Goal: Information Seeking & Learning: Compare options

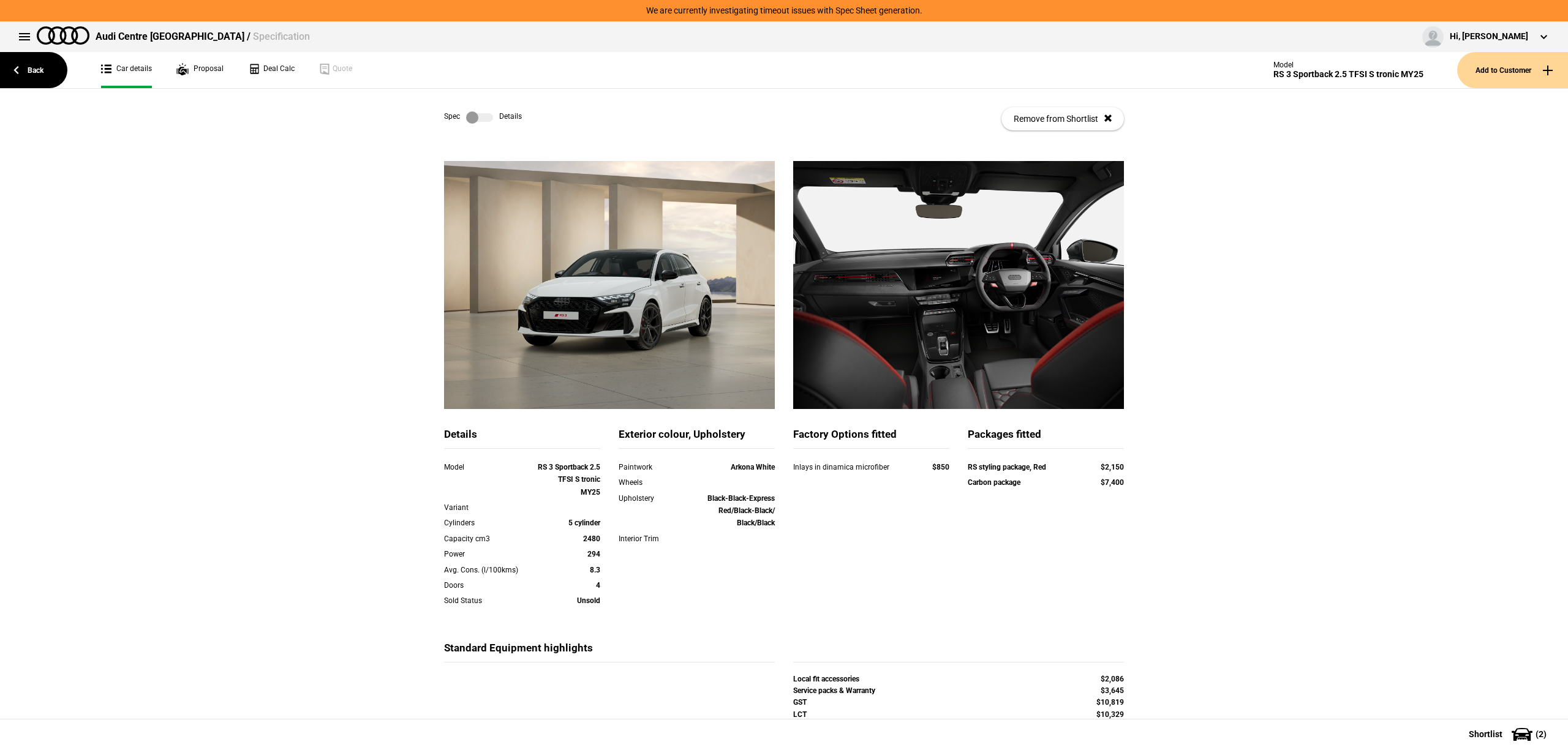
click at [3, 61] on link "Back" at bounding box center [34, 70] width 67 height 36
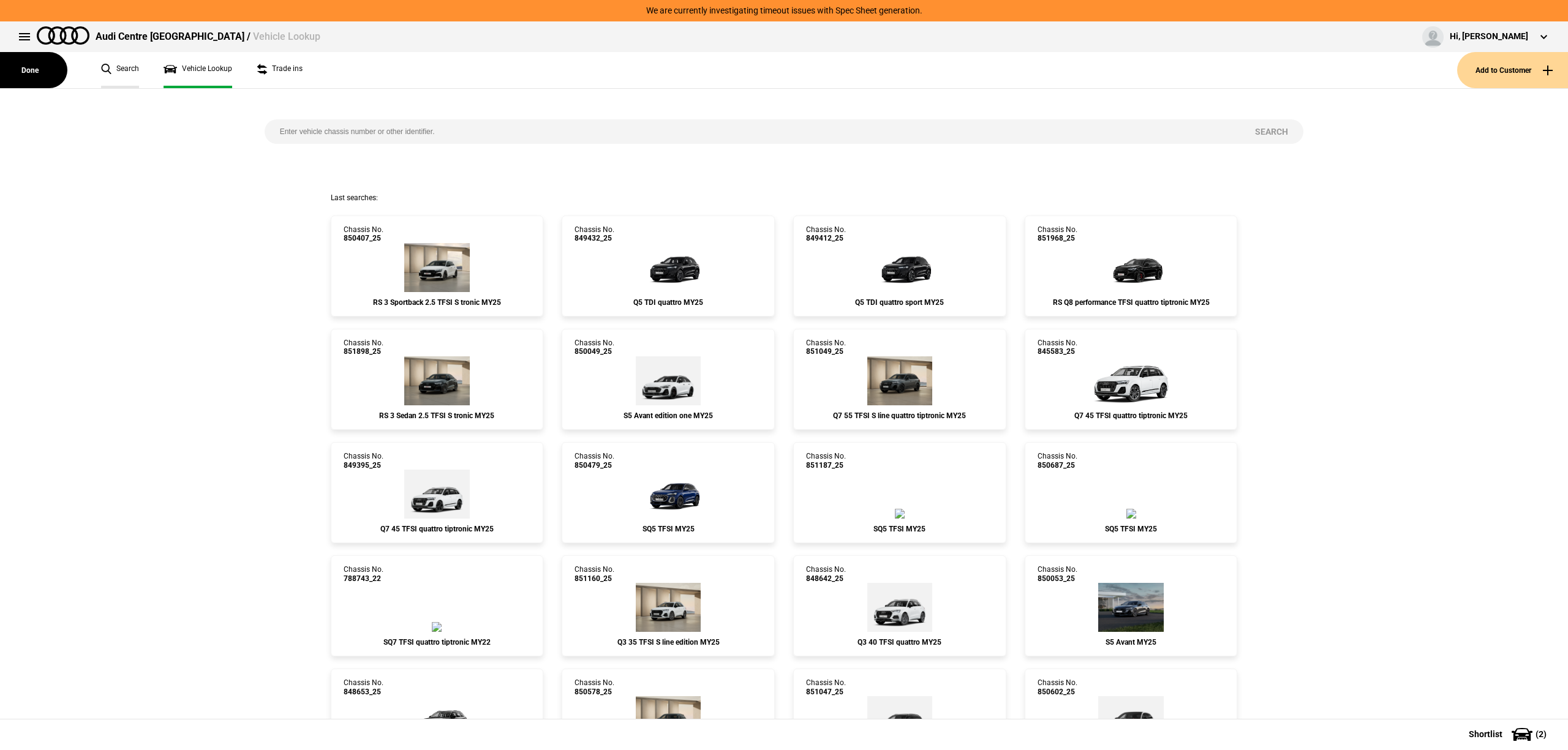
click at [113, 77] on link "Search" at bounding box center [119, 70] width 38 height 36
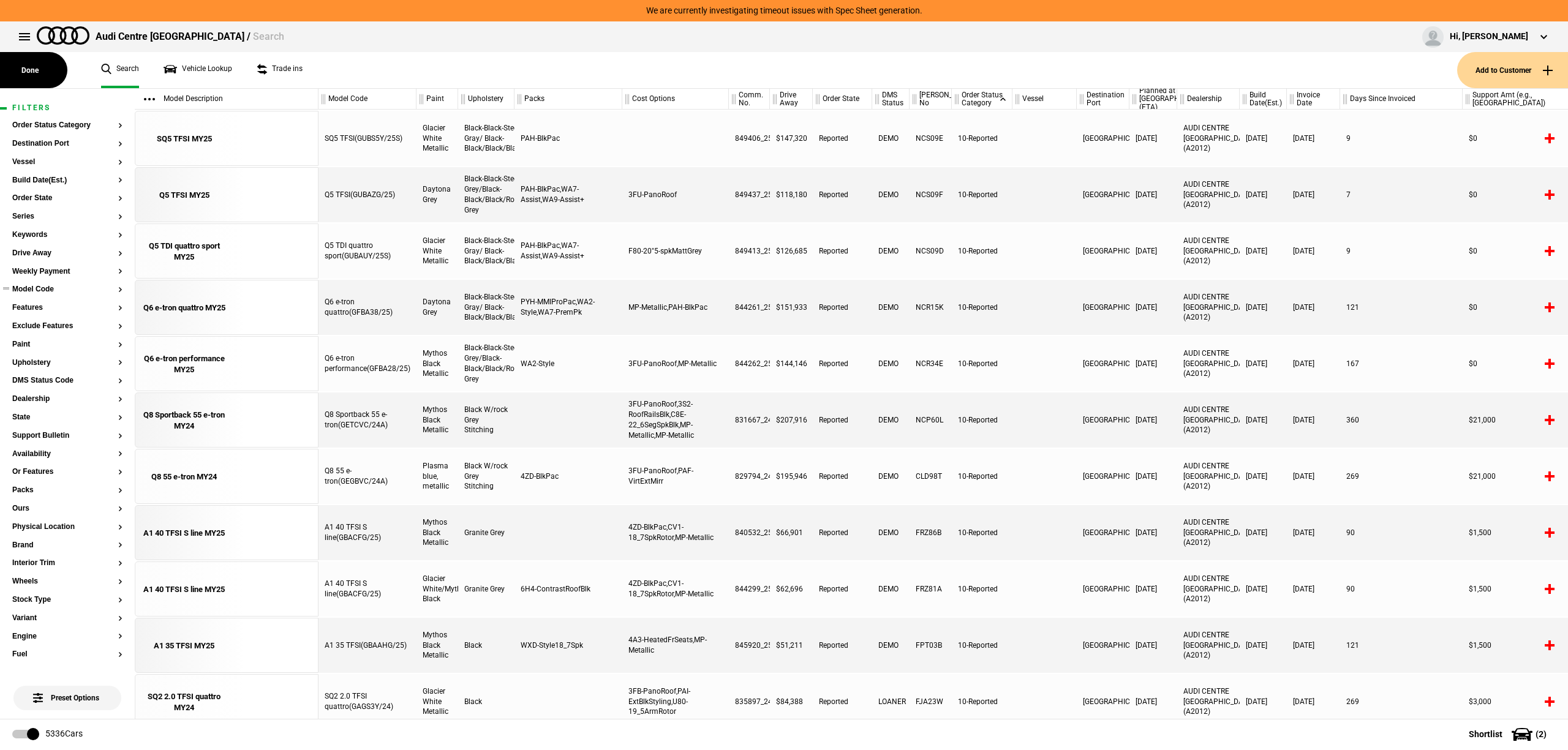
click at [26, 291] on button "Model Code" at bounding box center [67, 290] width 110 height 8
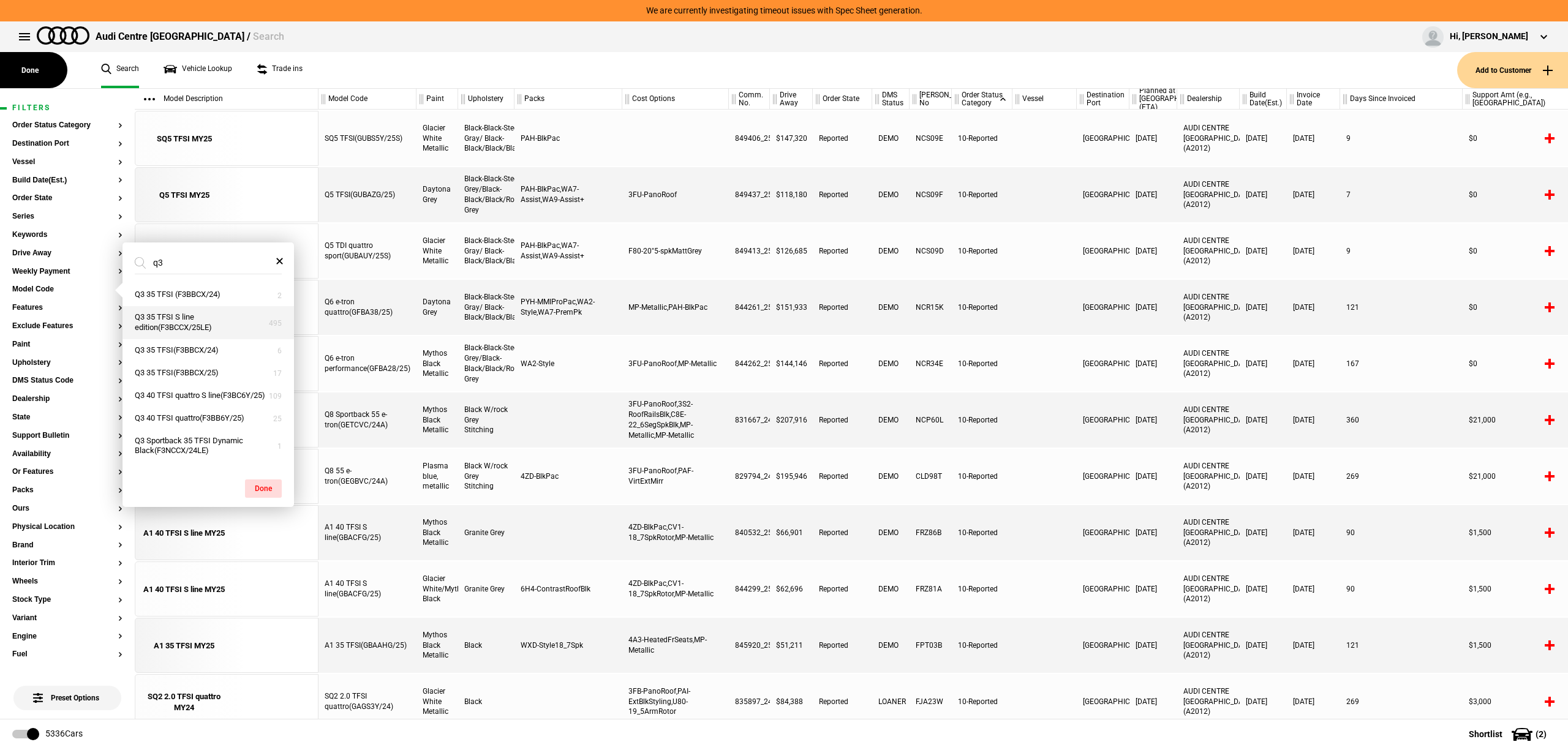
type input "q3"
click at [190, 323] on button "Q3 35 TFSI S line edition(F3BCCX/25LE)" at bounding box center [208, 323] width 171 height 33
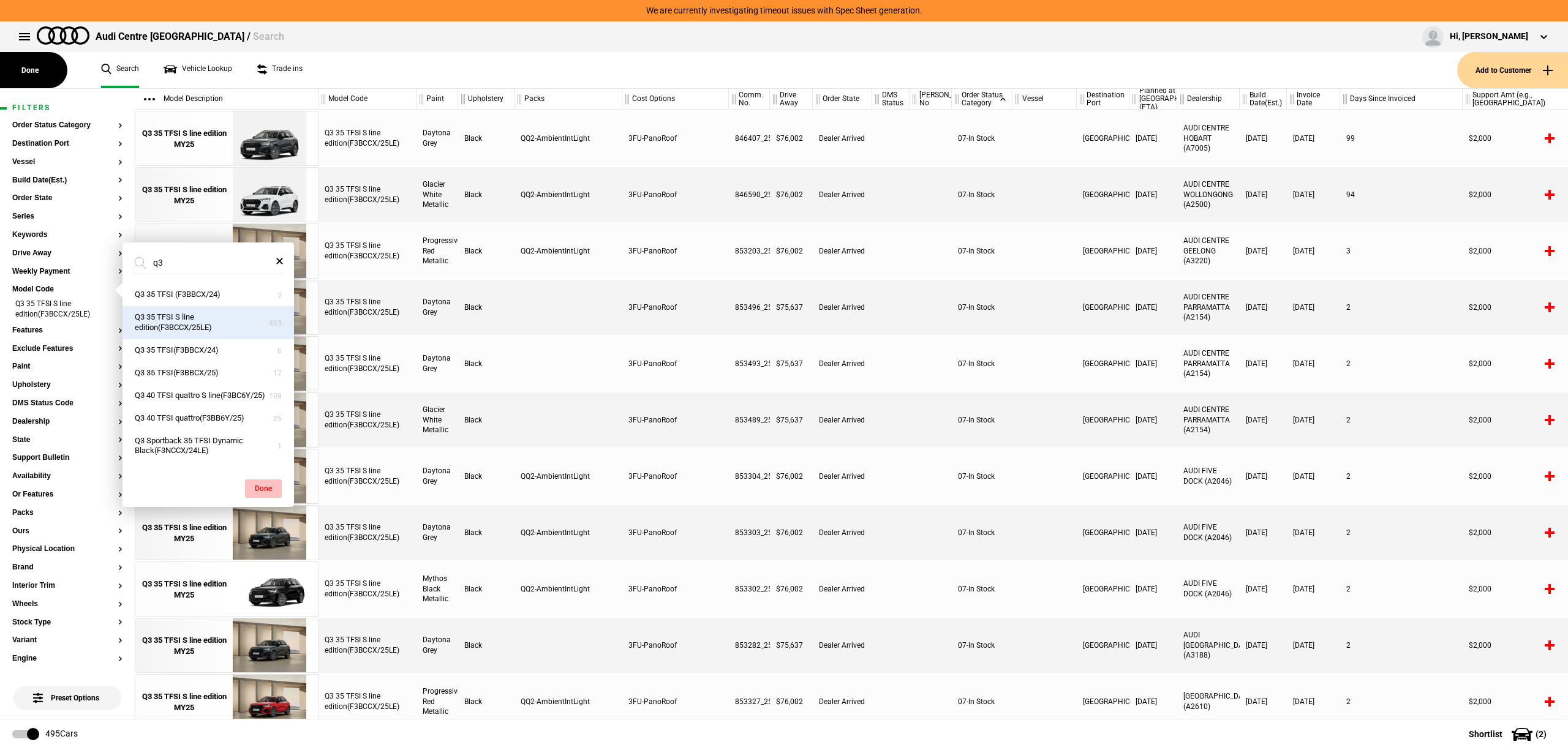
click at [264, 484] on button "Done" at bounding box center [264, 489] width 37 height 18
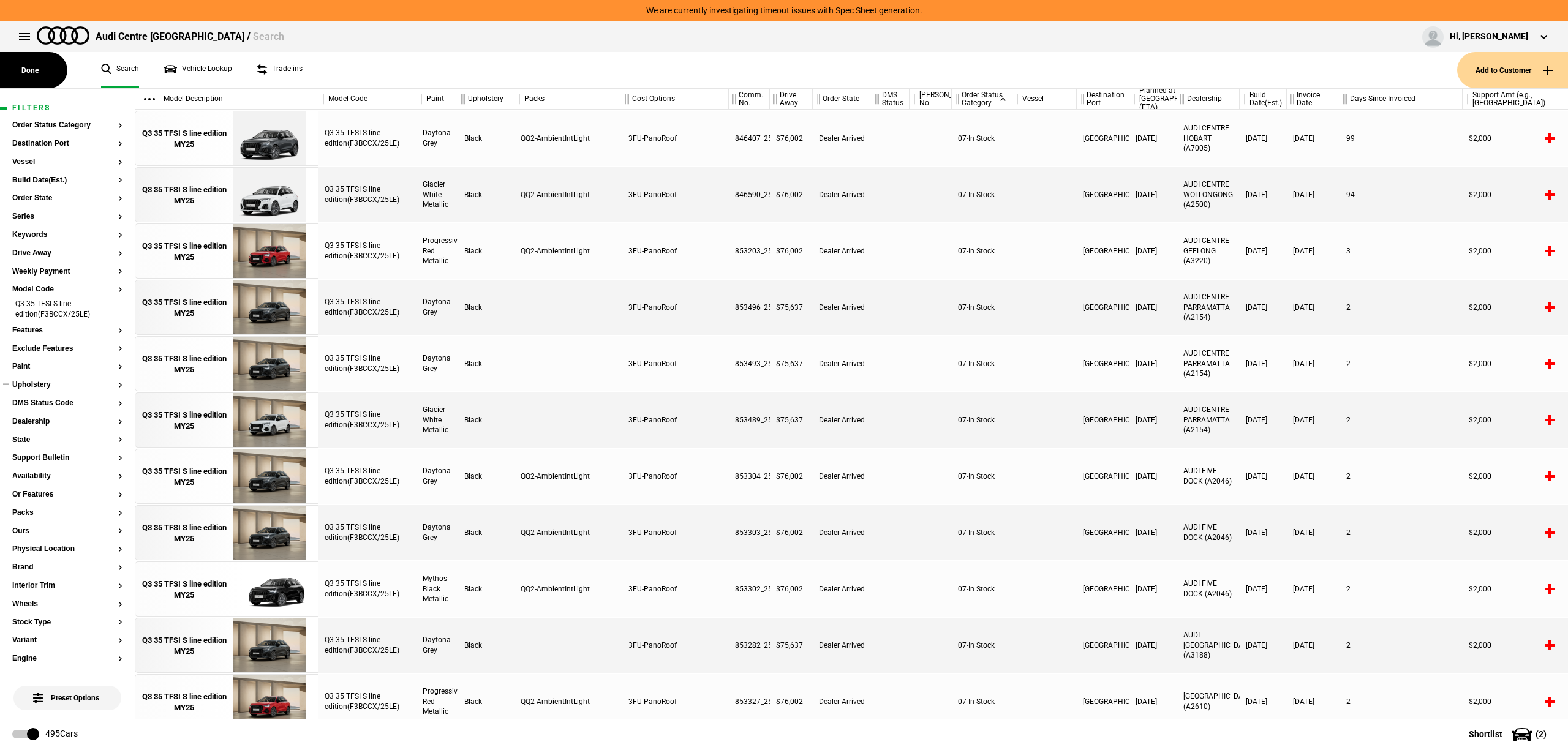
click at [27, 385] on button "Upholstery" at bounding box center [67, 385] width 110 height 8
click at [34, 302] on li "Q3 35 TFSI S line edition(F3BCCX/25LE)" at bounding box center [67, 310] width 110 height 23
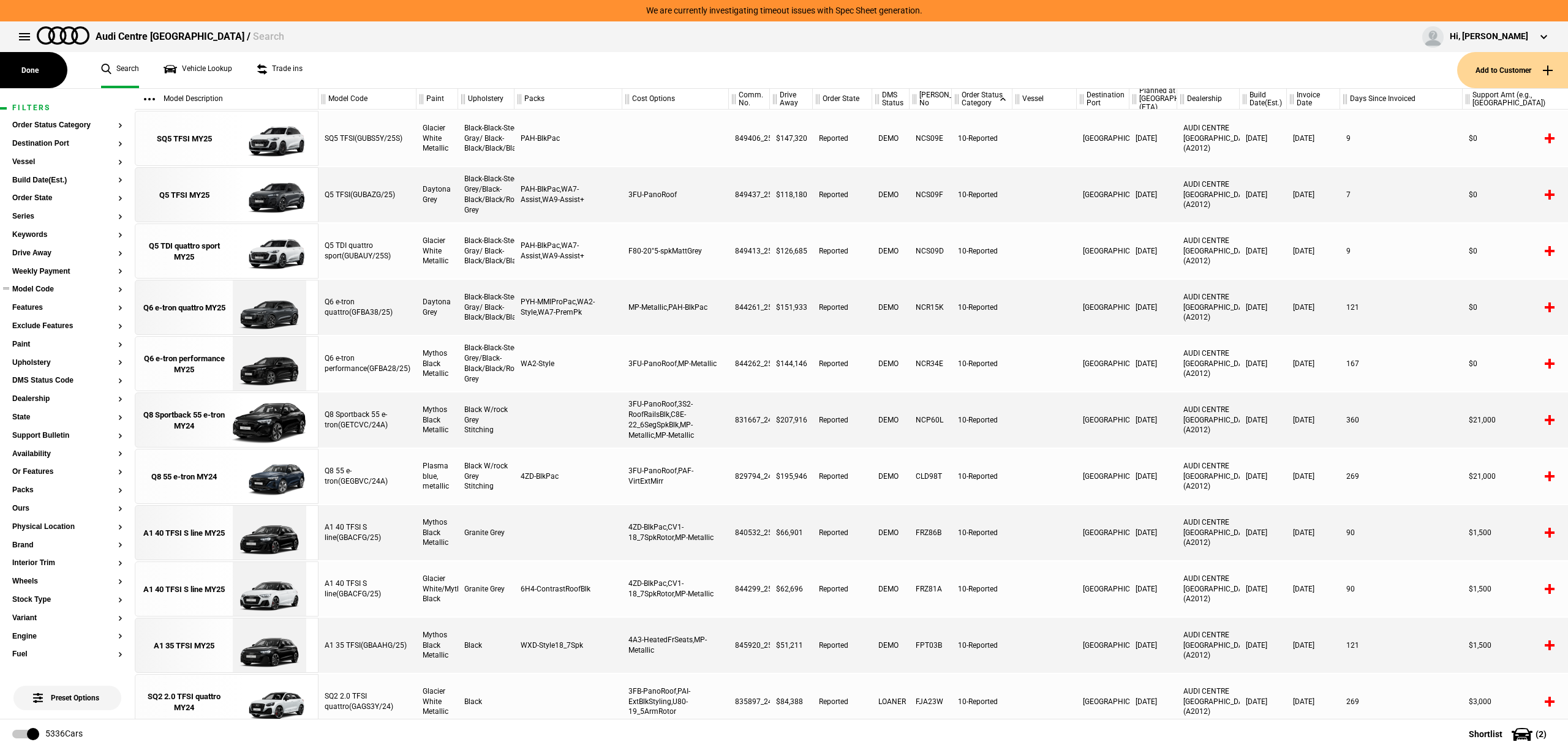
click at [52, 291] on button "Model Code" at bounding box center [67, 290] width 110 height 8
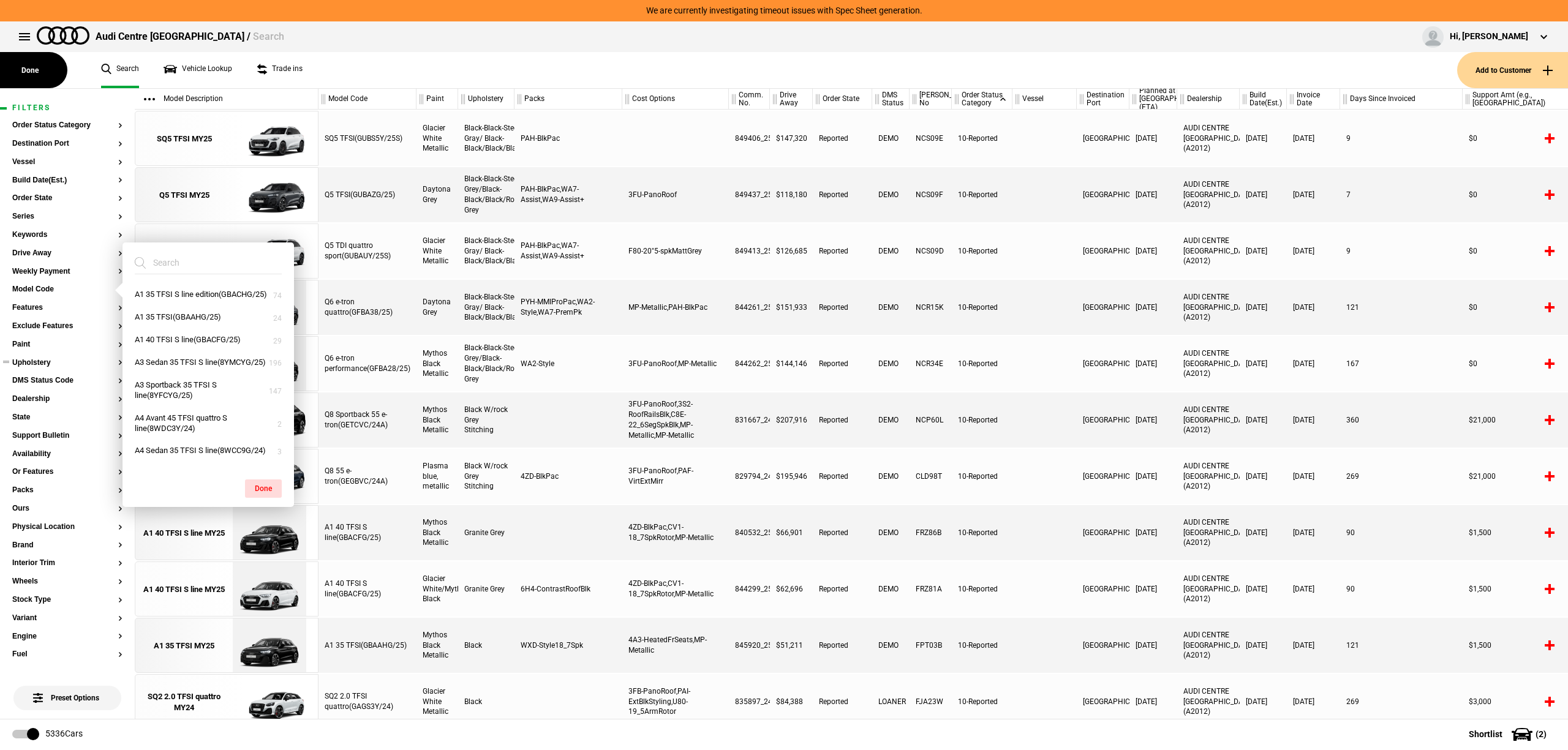
click at [23, 359] on button "Upholstery" at bounding box center [67, 363] width 110 height 8
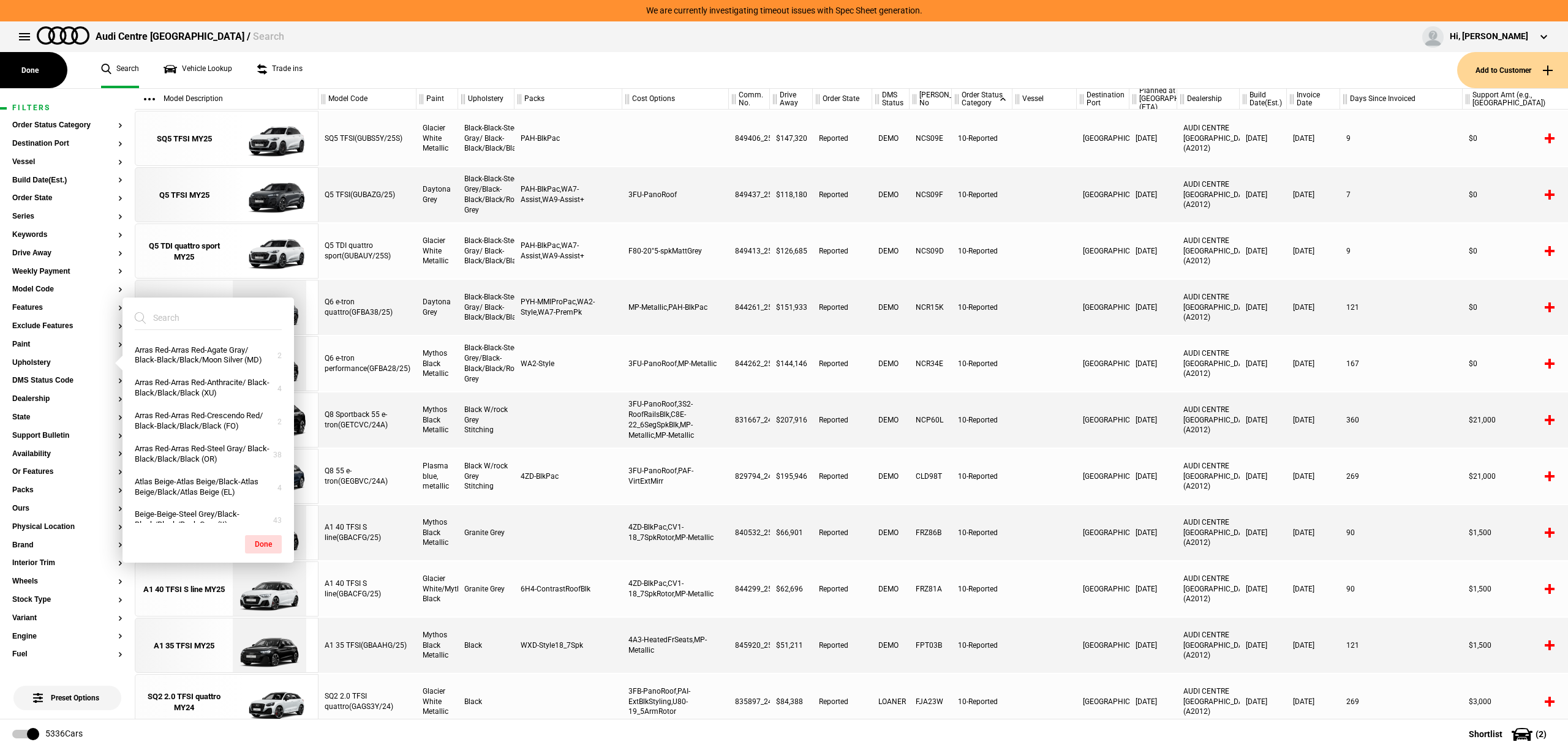
click at [184, 320] on input "search" at bounding box center [200, 317] width 132 height 22
type input "bei"
click at [200, 349] on button "Atlas Beige-Atlas Beige/Black-Atlas Beige/Black/Atlas Beige (EL)" at bounding box center [208, 355] width 171 height 33
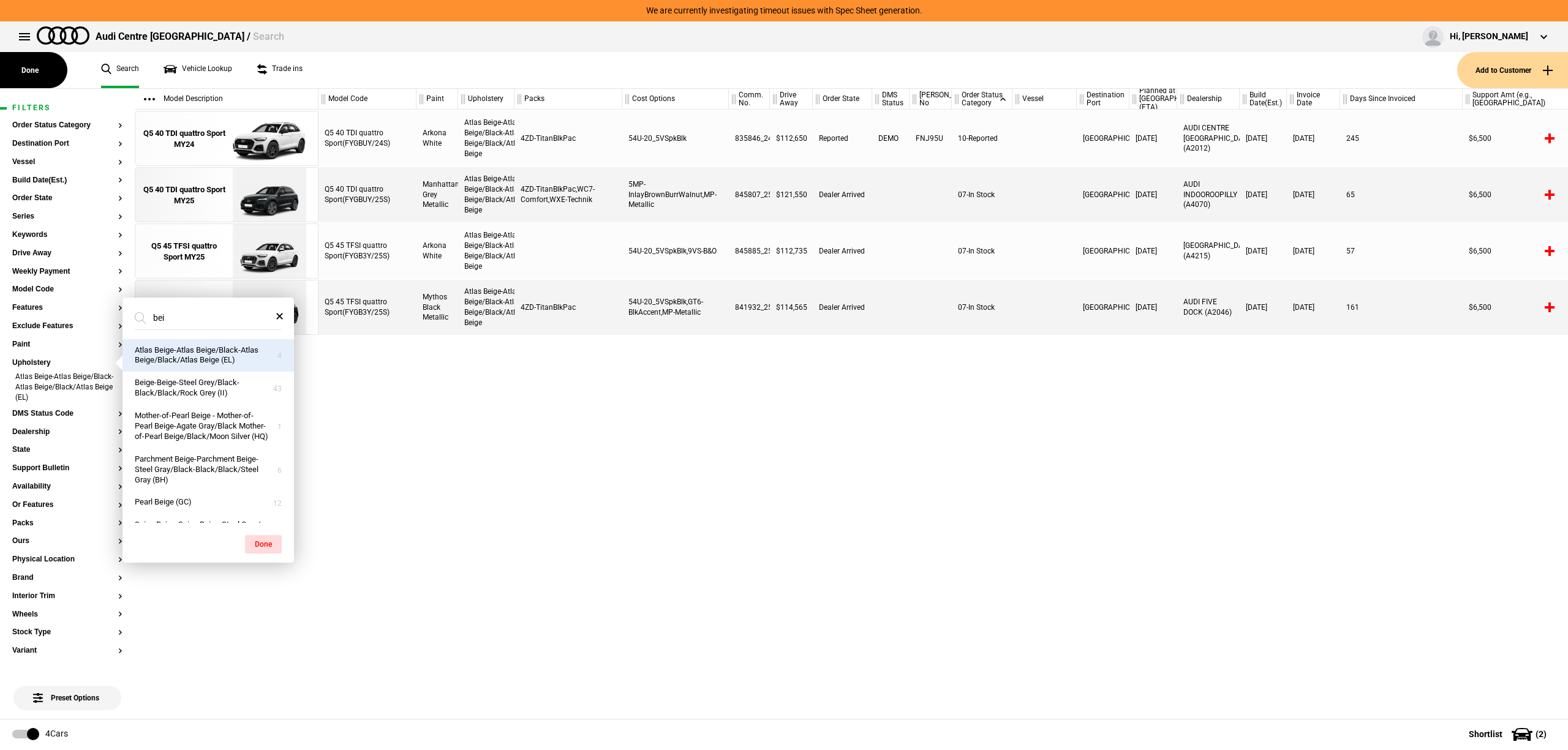
click at [200, 359] on button "Atlas Beige-Atlas Beige/Black-Atlas Beige/Black/Atlas Beige (EL)" at bounding box center [208, 355] width 171 height 33
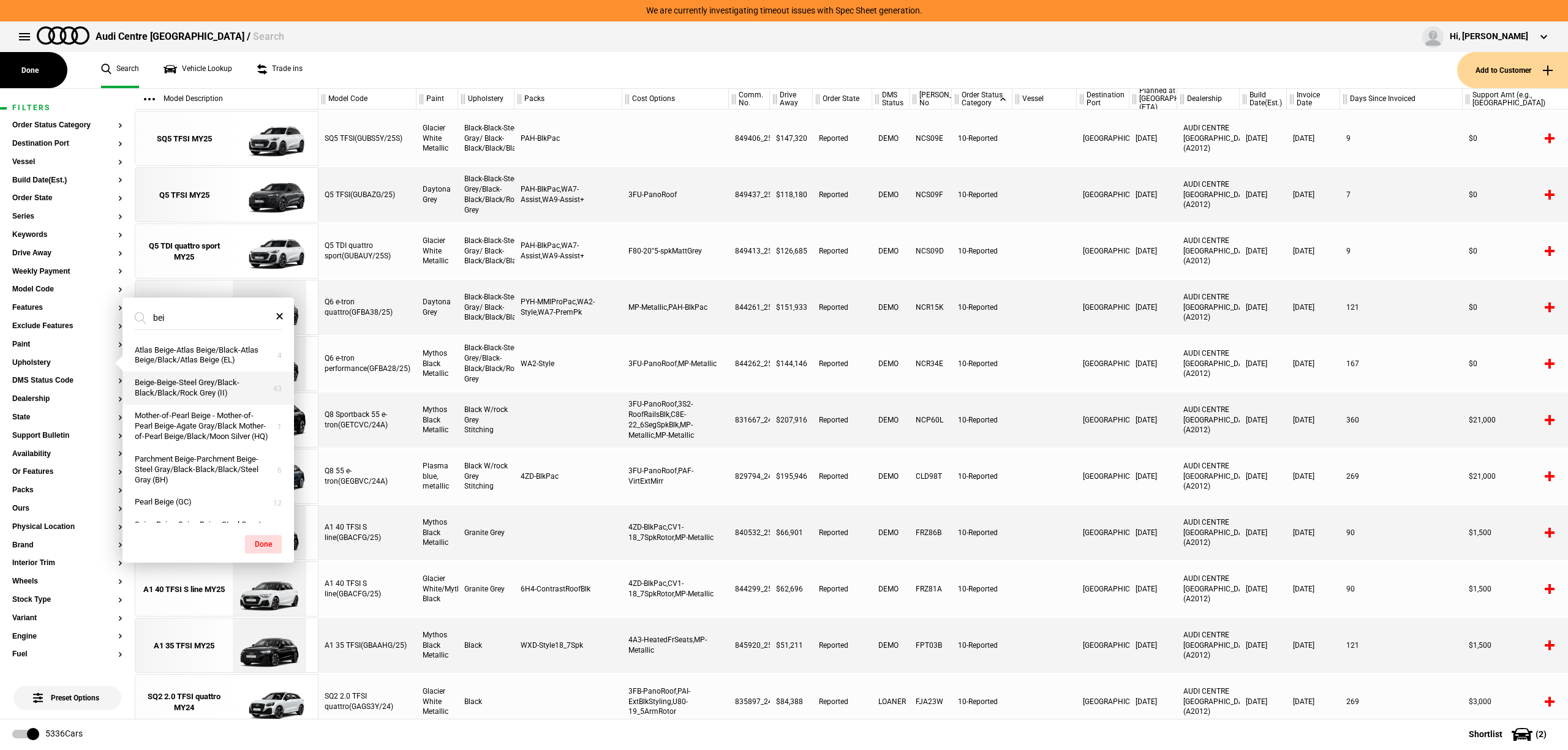
click at [195, 383] on button "Beige-Beige-Steel Grey/Black-Black/Black/Rock Grey (II)" at bounding box center [208, 388] width 171 height 33
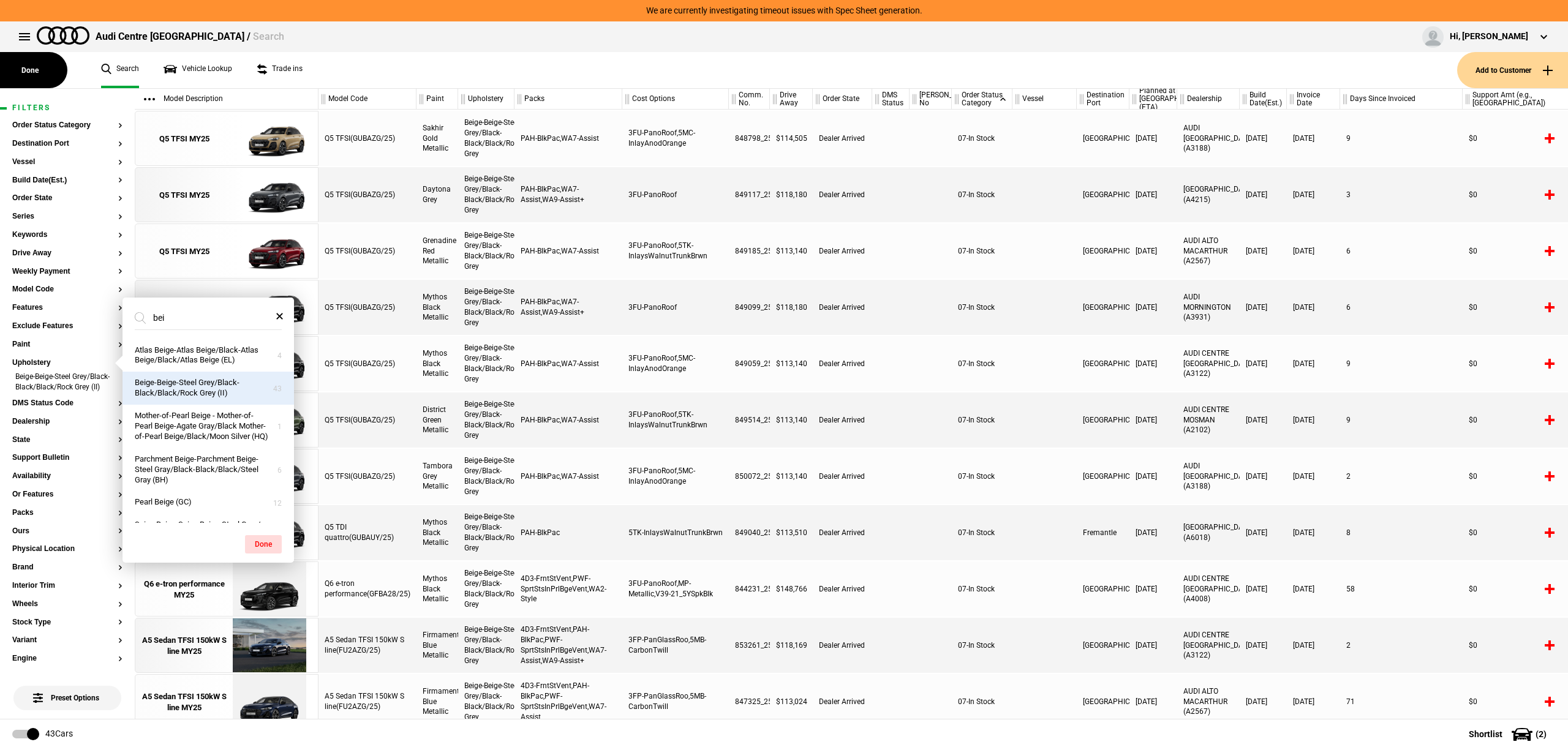
click at [195, 383] on button "Beige-Beige-Steel Grey/Black-Black/Black/Rock Grey (II)" at bounding box center [208, 388] width 171 height 33
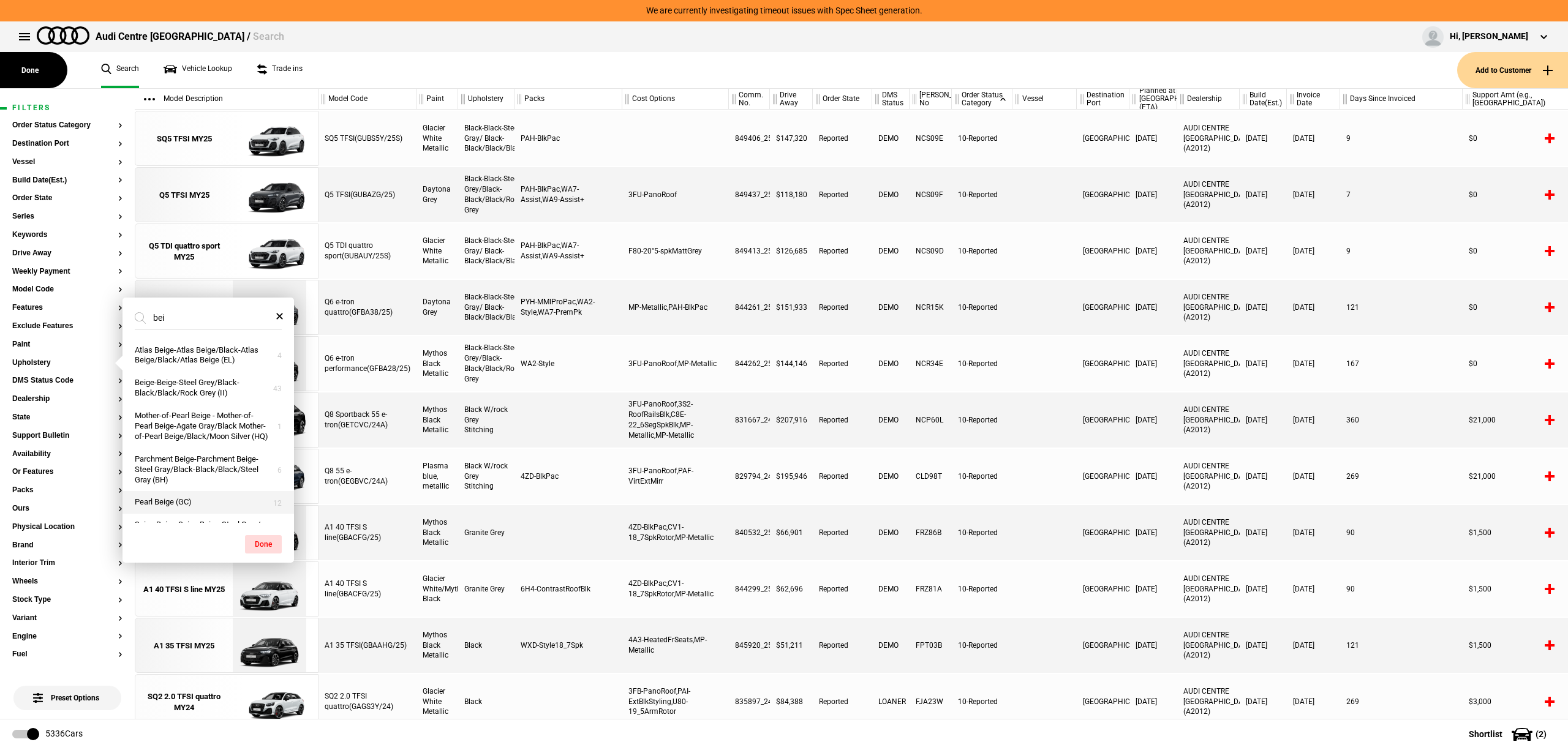
click at [186, 514] on button "Pearl Beige (GC)" at bounding box center [208, 502] width 171 height 23
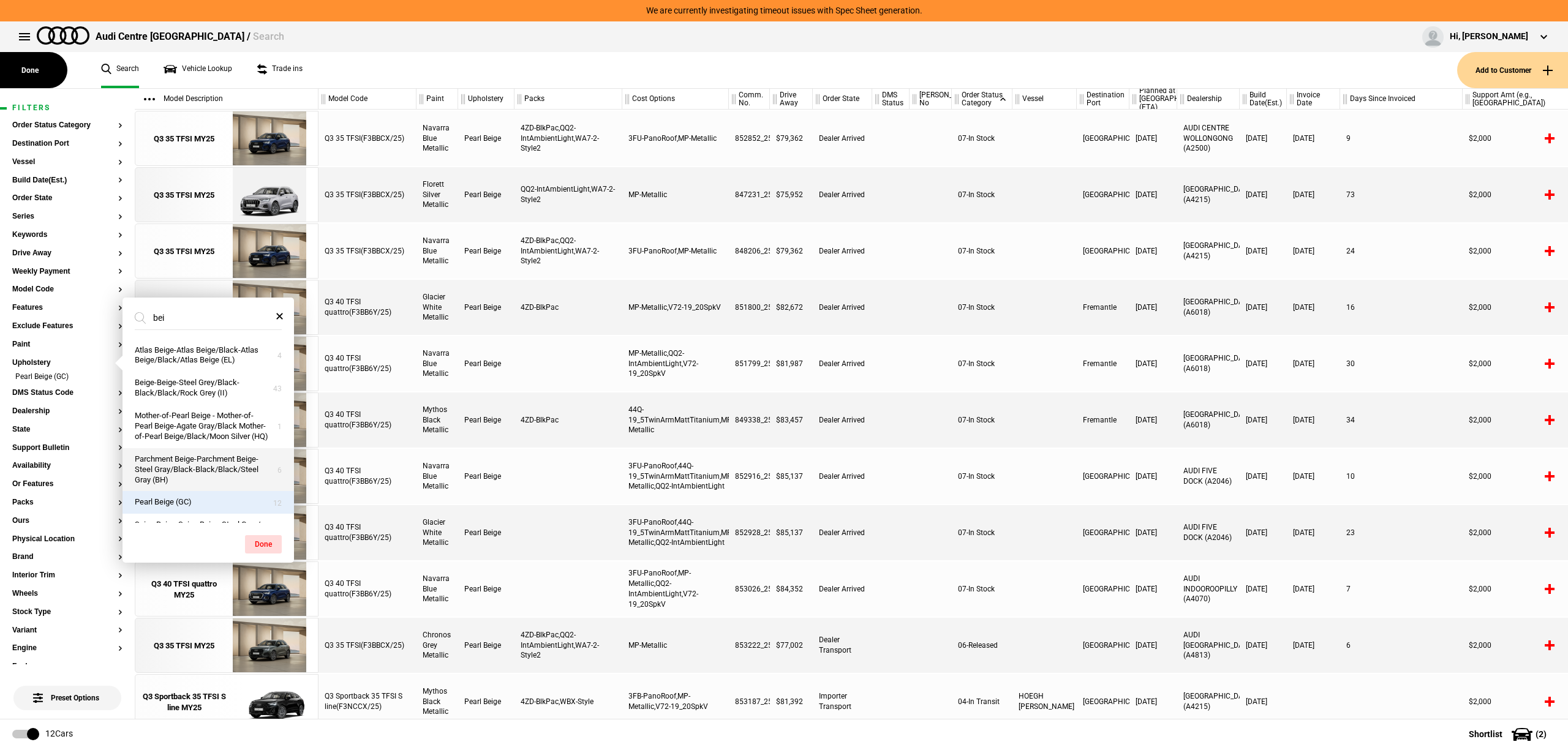
scroll to position [45, 0]
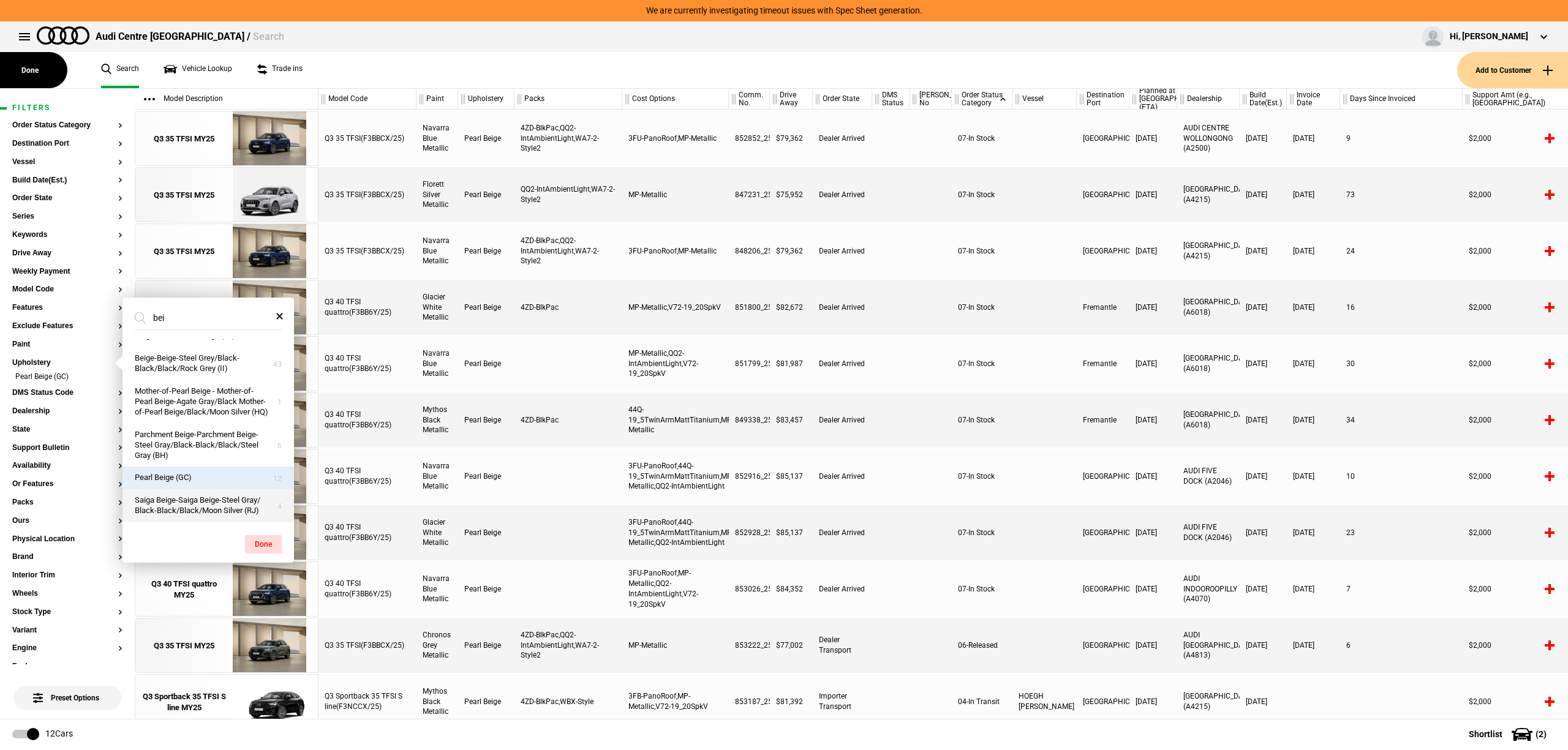
click at [191, 497] on button "Saiga Beige-Saiga Beige-Steel Gray/ Black-Black/Black/Moon Silver (RJ)" at bounding box center [208, 506] width 171 height 33
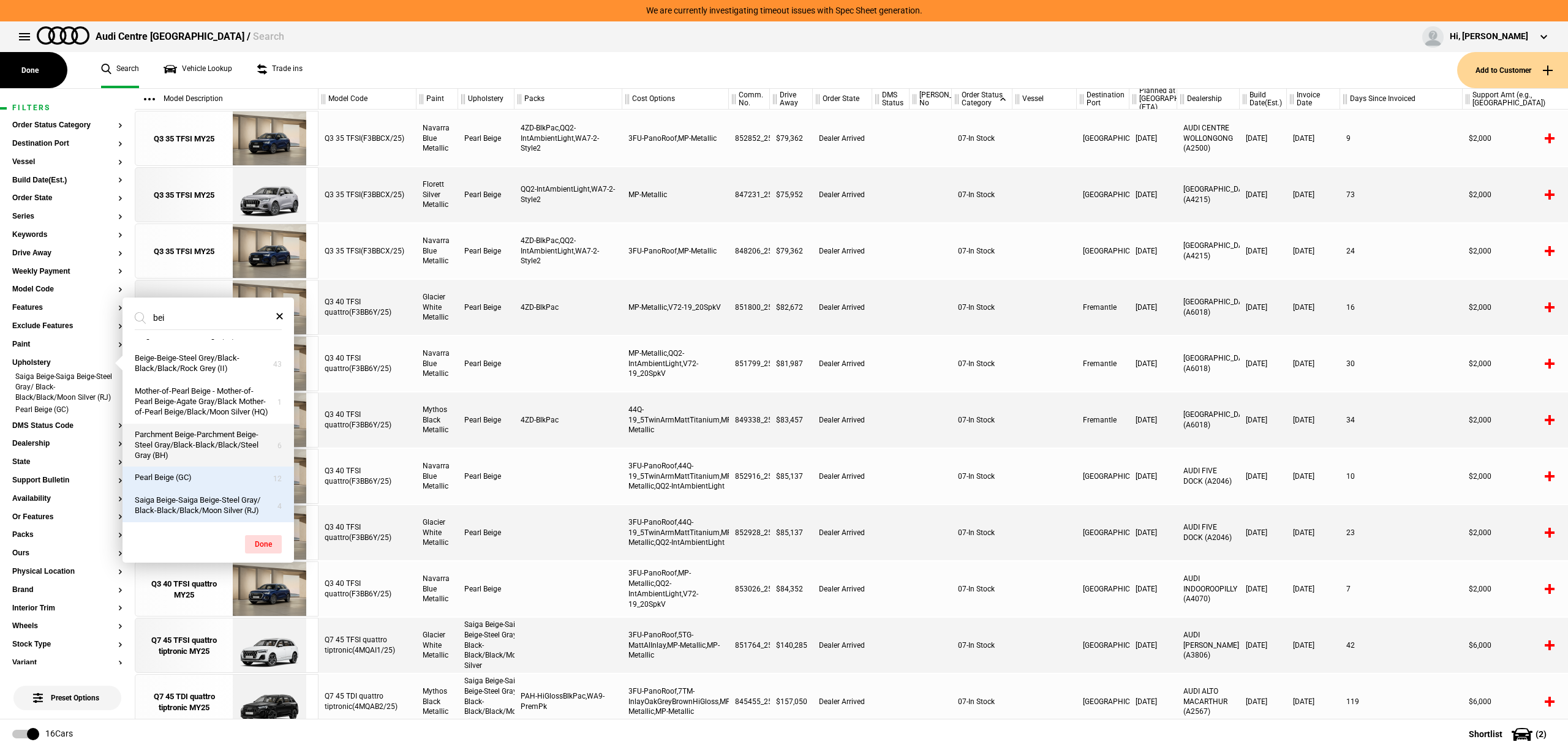
click at [208, 454] on button "Parchment Beige-Parchment Beige-Steel Gray/Black-Black/Black/Steel Gray (BH)" at bounding box center [208, 446] width 171 height 44
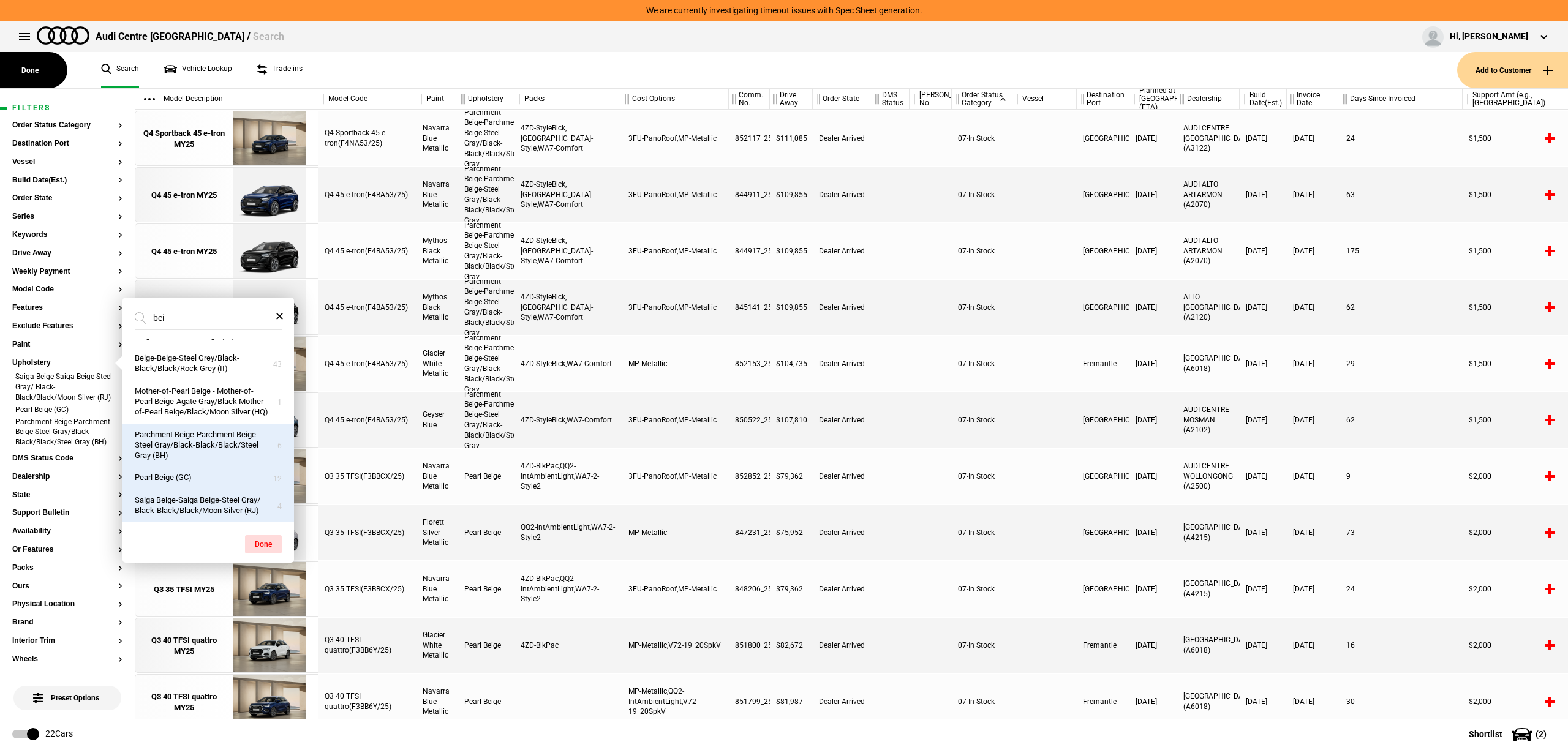
click at [211, 442] on button "Parchment Beige-Parchment Beige-Steel Gray/Black-Black/Black/Steel Gray (BH)" at bounding box center [208, 446] width 171 height 44
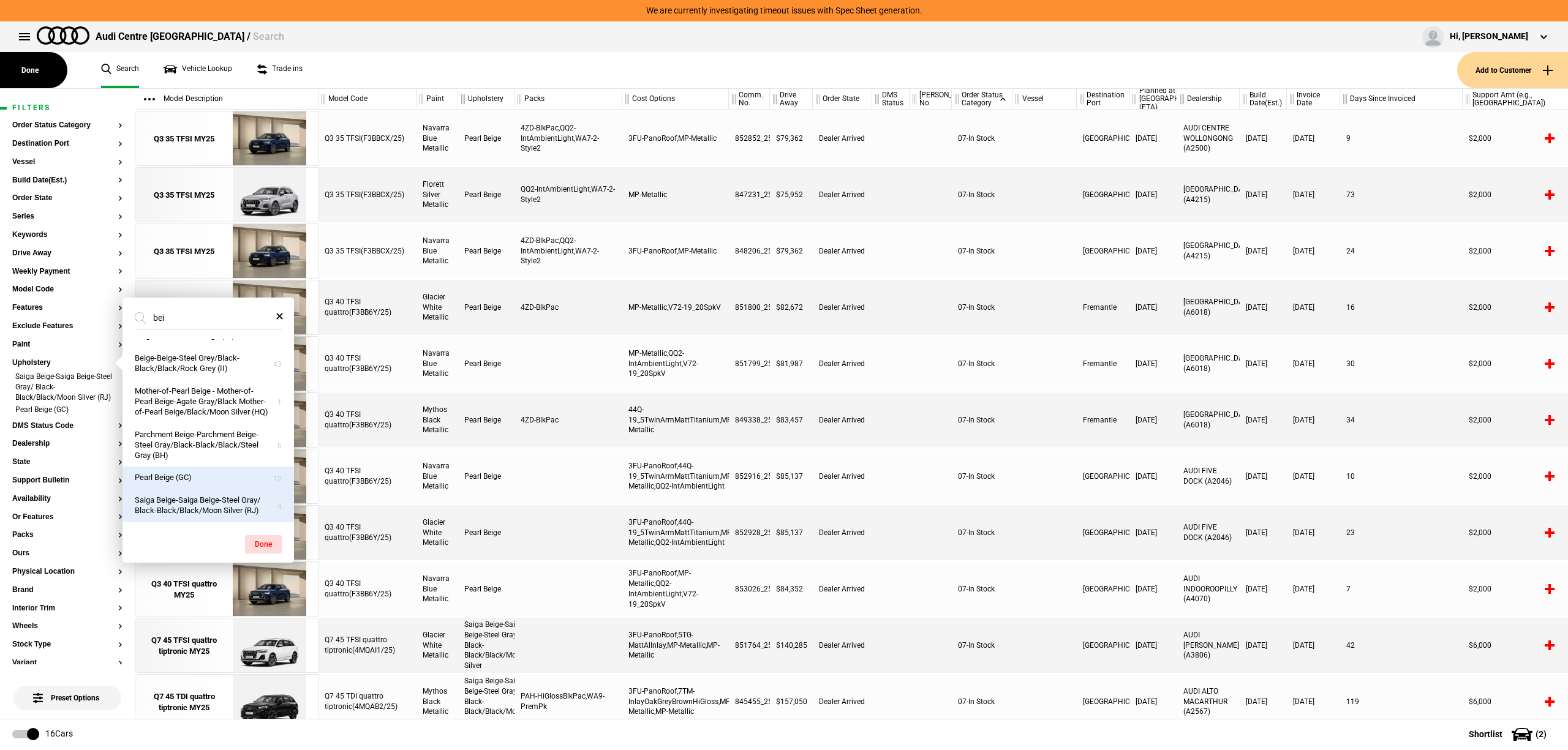
click at [205, 473] on button "Pearl Beige (GC)" at bounding box center [208, 478] width 171 height 23
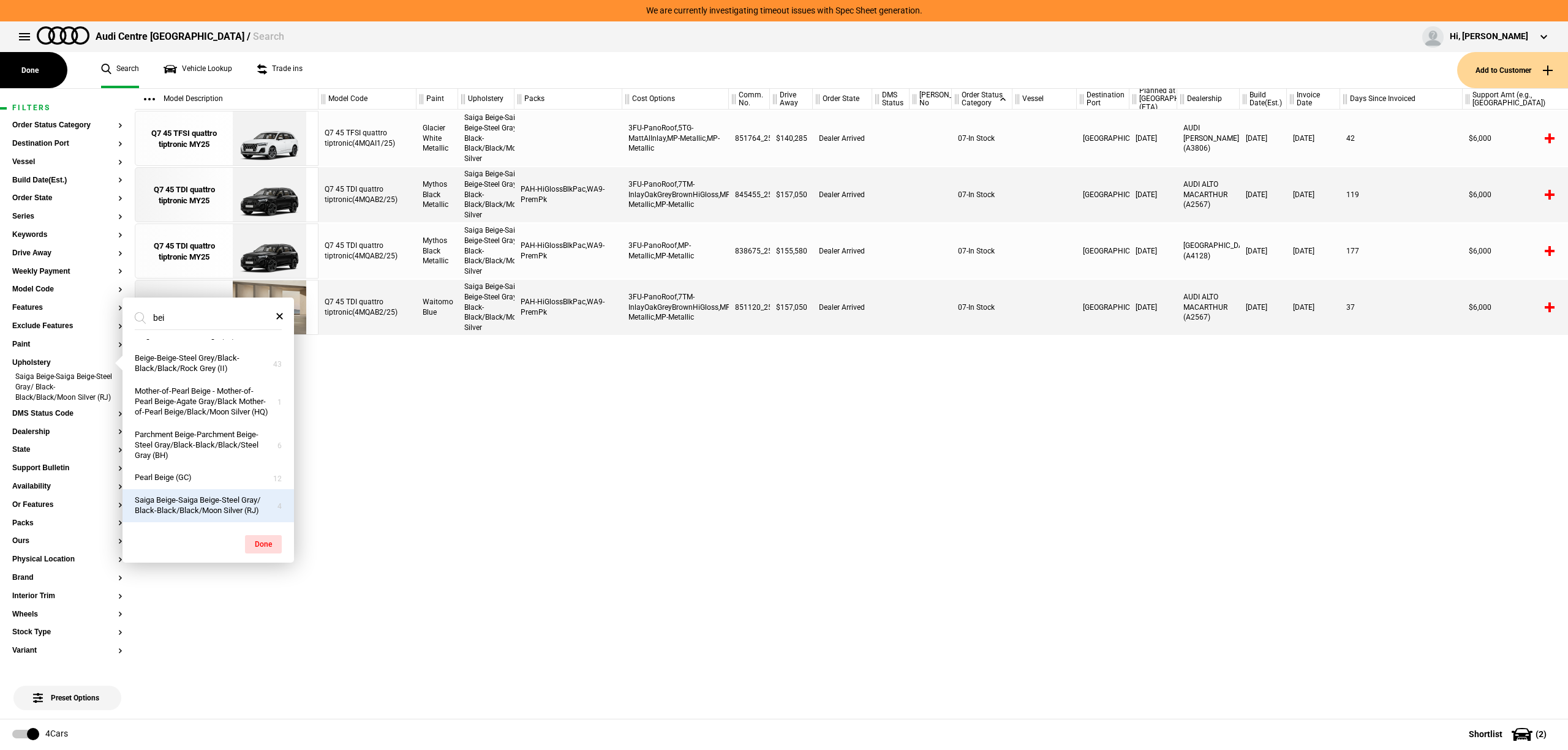
click at [200, 498] on button "Saiga Beige-Saiga Beige-Steel Gray/ Black-Black/Black/Moon Silver (RJ)" at bounding box center [208, 506] width 171 height 33
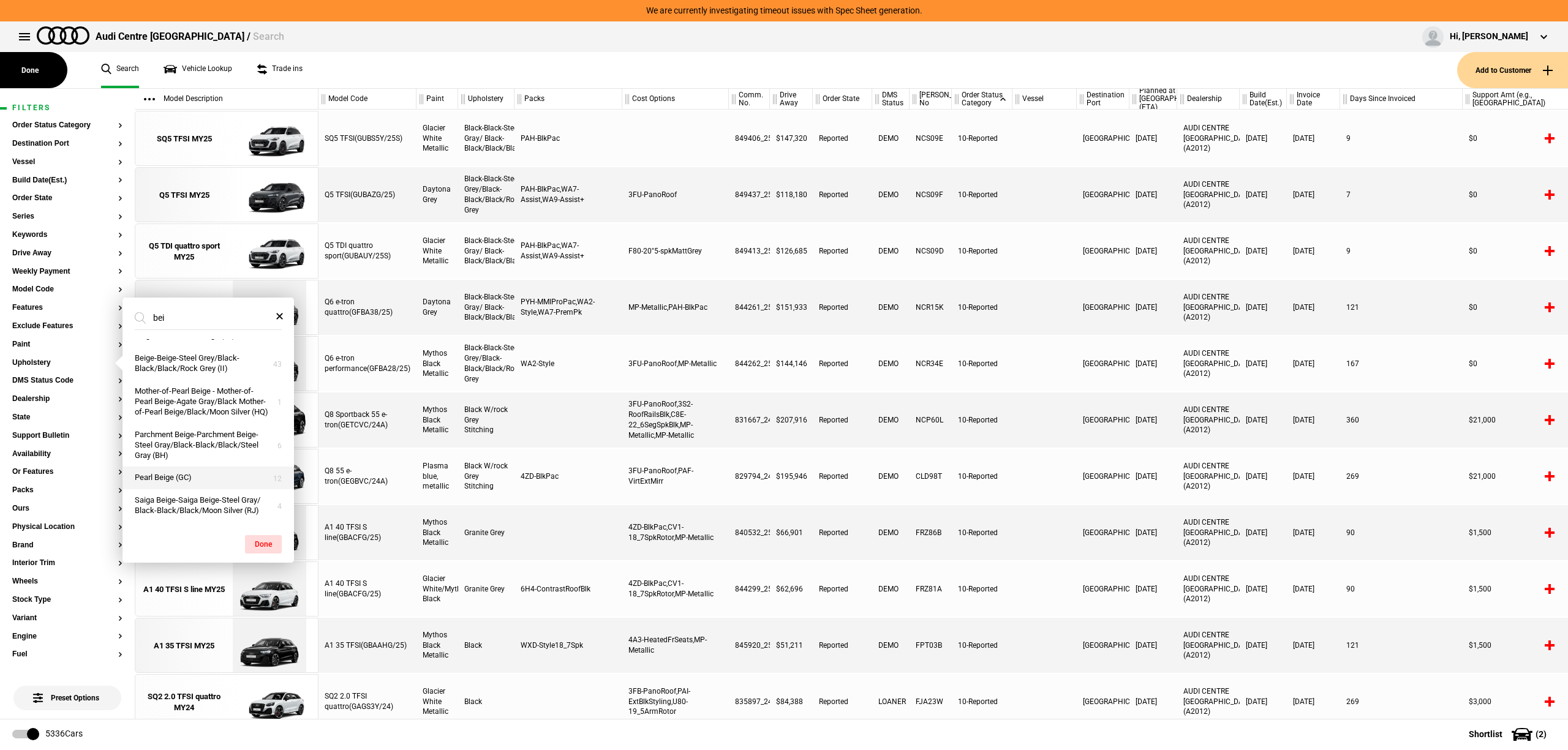
click at [198, 471] on button "Pearl Beige (GC)" at bounding box center [208, 478] width 171 height 23
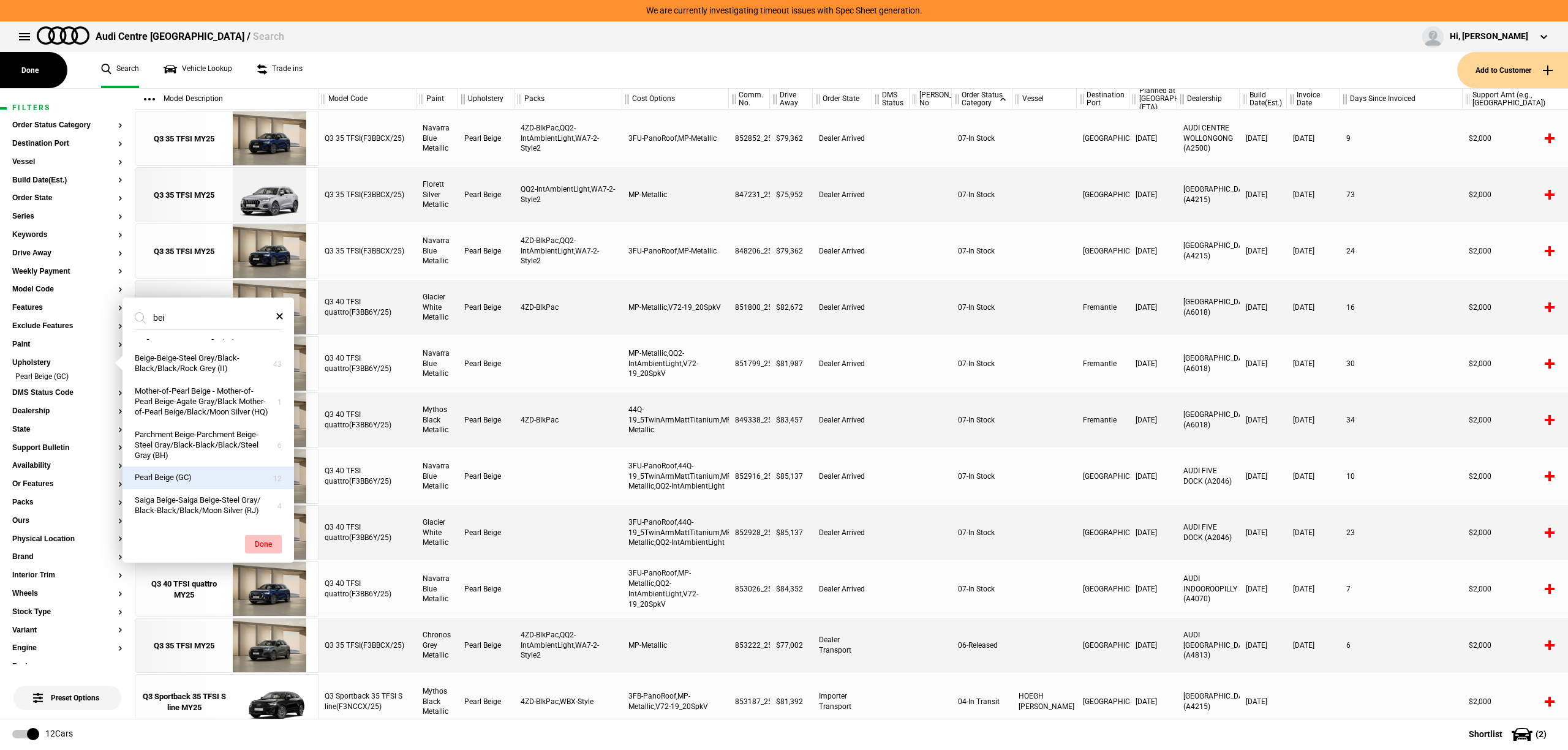
click at [248, 540] on button "Done" at bounding box center [264, 544] width 37 height 18
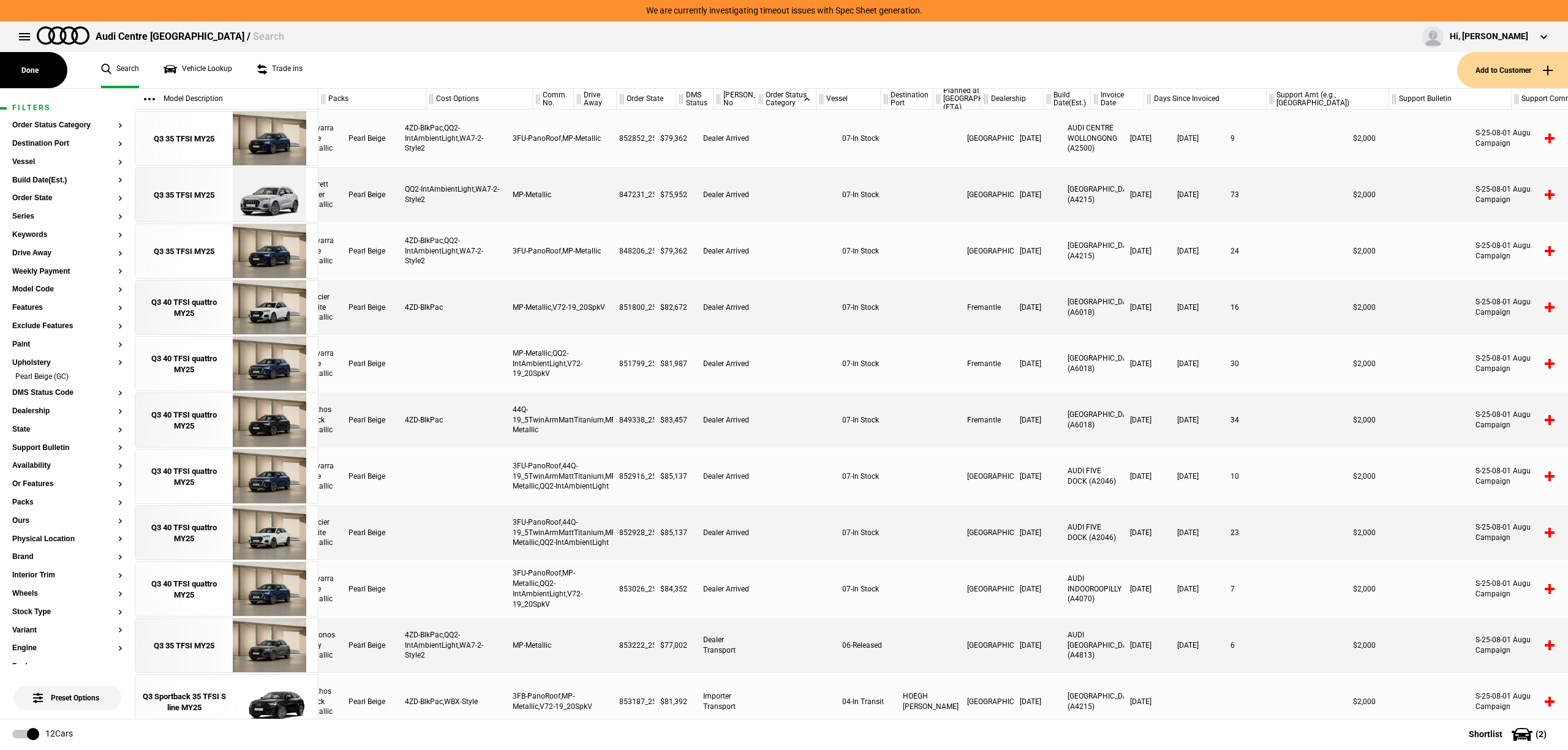
scroll to position [0, 0]
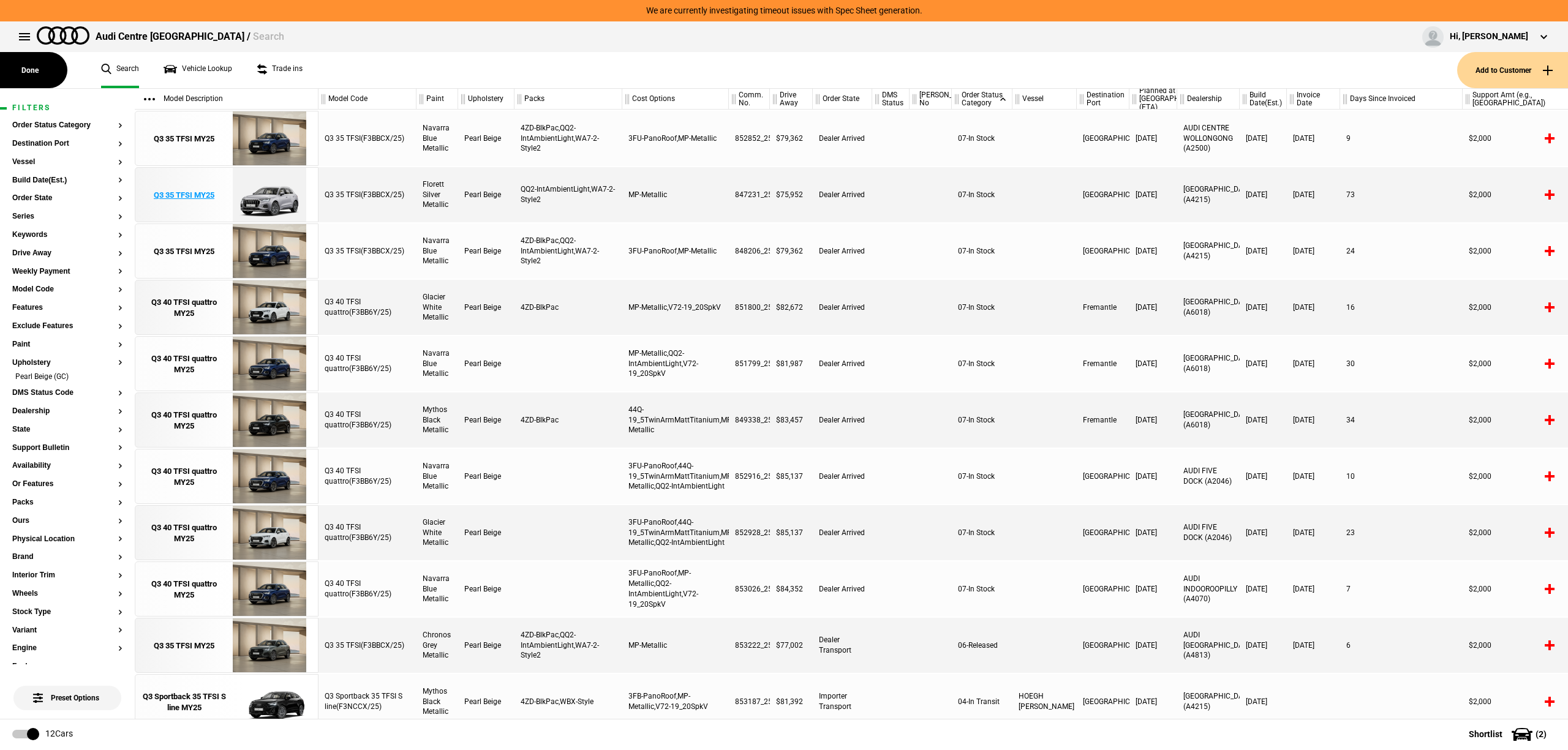
click at [214, 190] on div "Q3 35 TFSI MY25" at bounding box center [184, 195] width 60 height 11
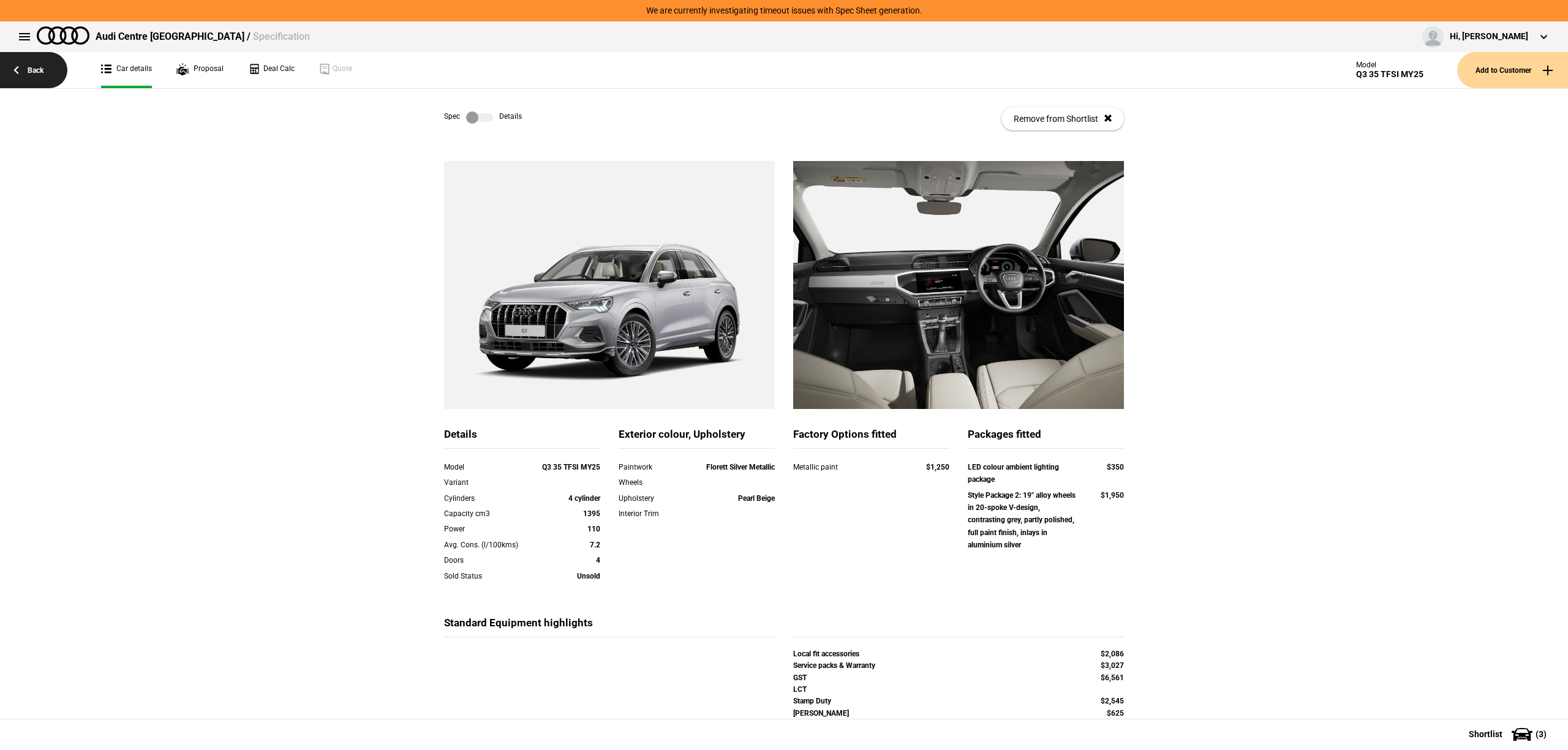
click at [13, 78] on link "Back" at bounding box center [34, 70] width 67 height 36
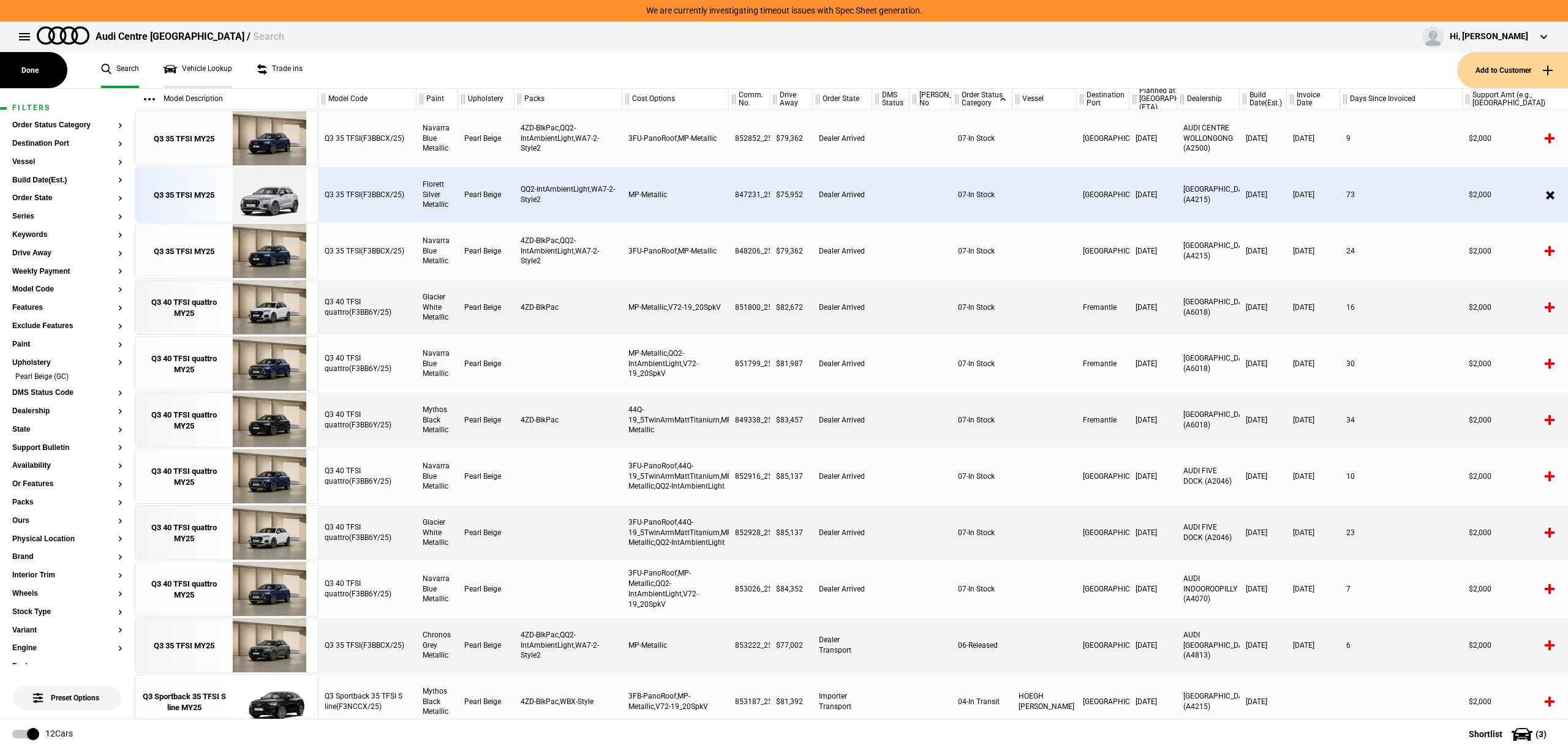
click at [199, 66] on link "Vehicle Lookup" at bounding box center [198, 70] width 69 height 36
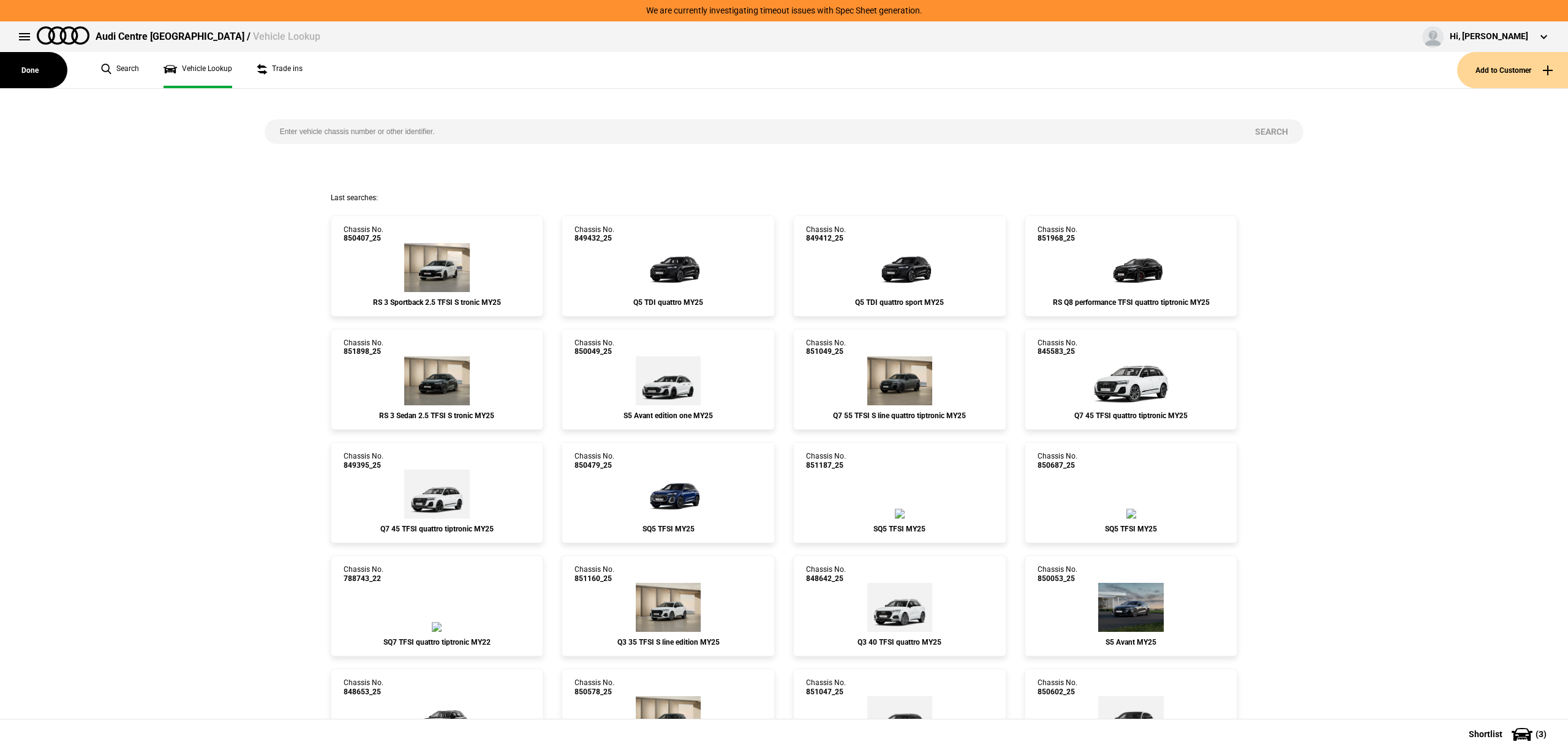
click at [527, 131] on input "search" at bounding box center [752, 131] width 975 height 24
paste input "851065"
type input "851065"
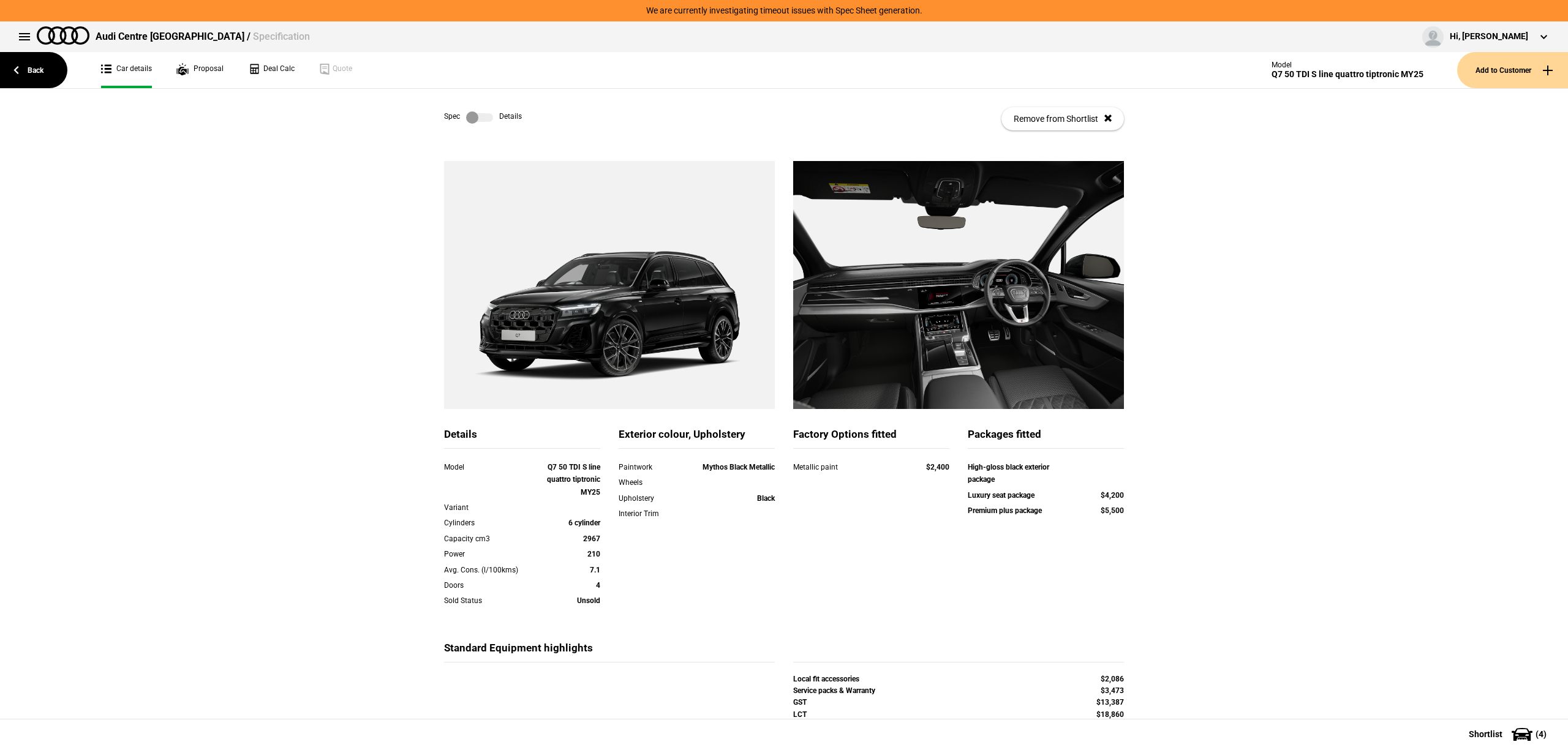
drag, startPoint x: 797, startPoint y: 314, endPoint x: 792, endPoint y: 543, distance: 229.1
click at [22, 80] on link "Back" at bounding box center [34, 70] width 67 height 36
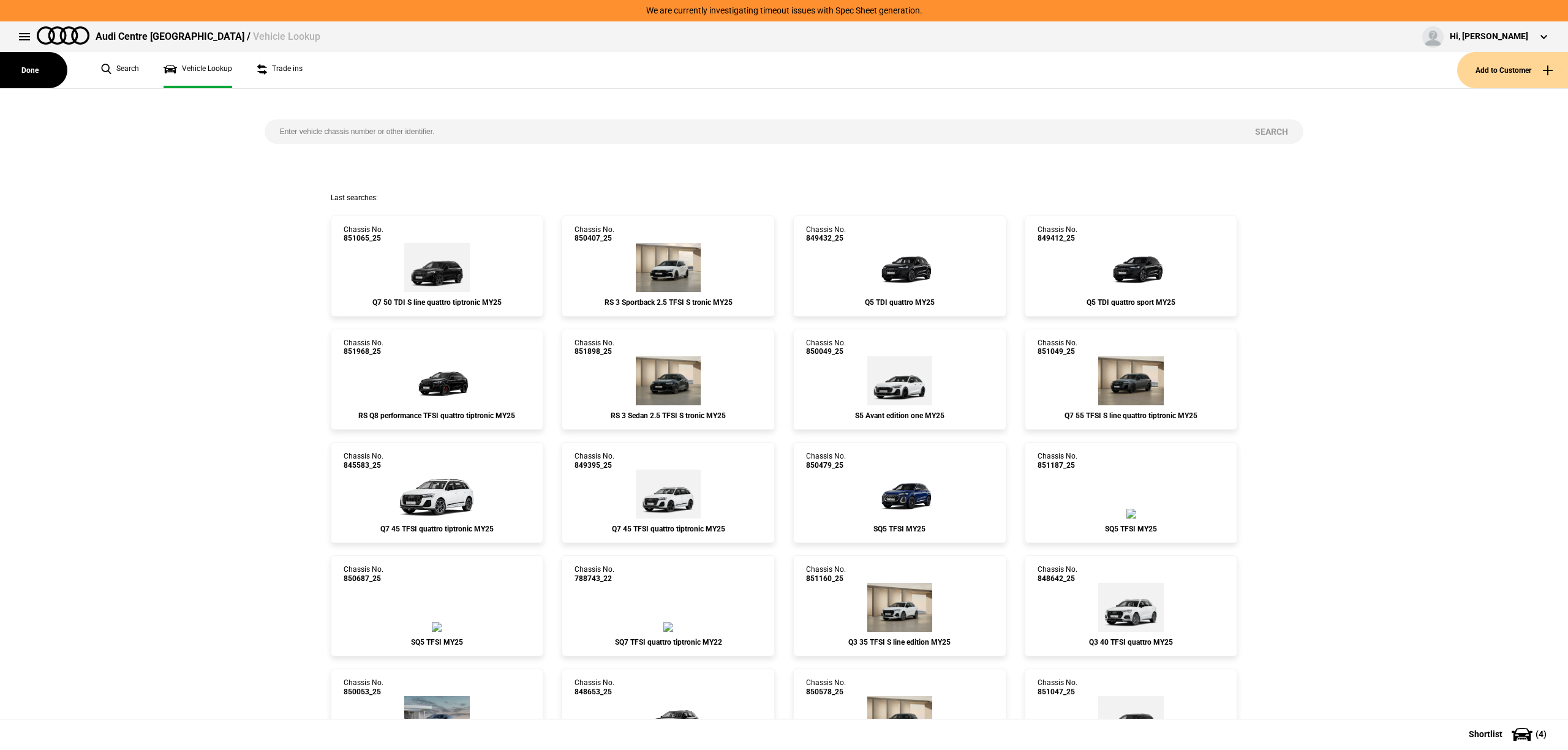
click at [118, 49] on div "Audi Centre [GEOGRAPHIC_DATA] / Vehicle Lookup Hi, [PERSON_NAME] Edit profile L…" at bounding box center [784, 37] width 1568 height 30
click at [118, 65] on link "Search" at bounding box center [119, 70] width 38 height 36
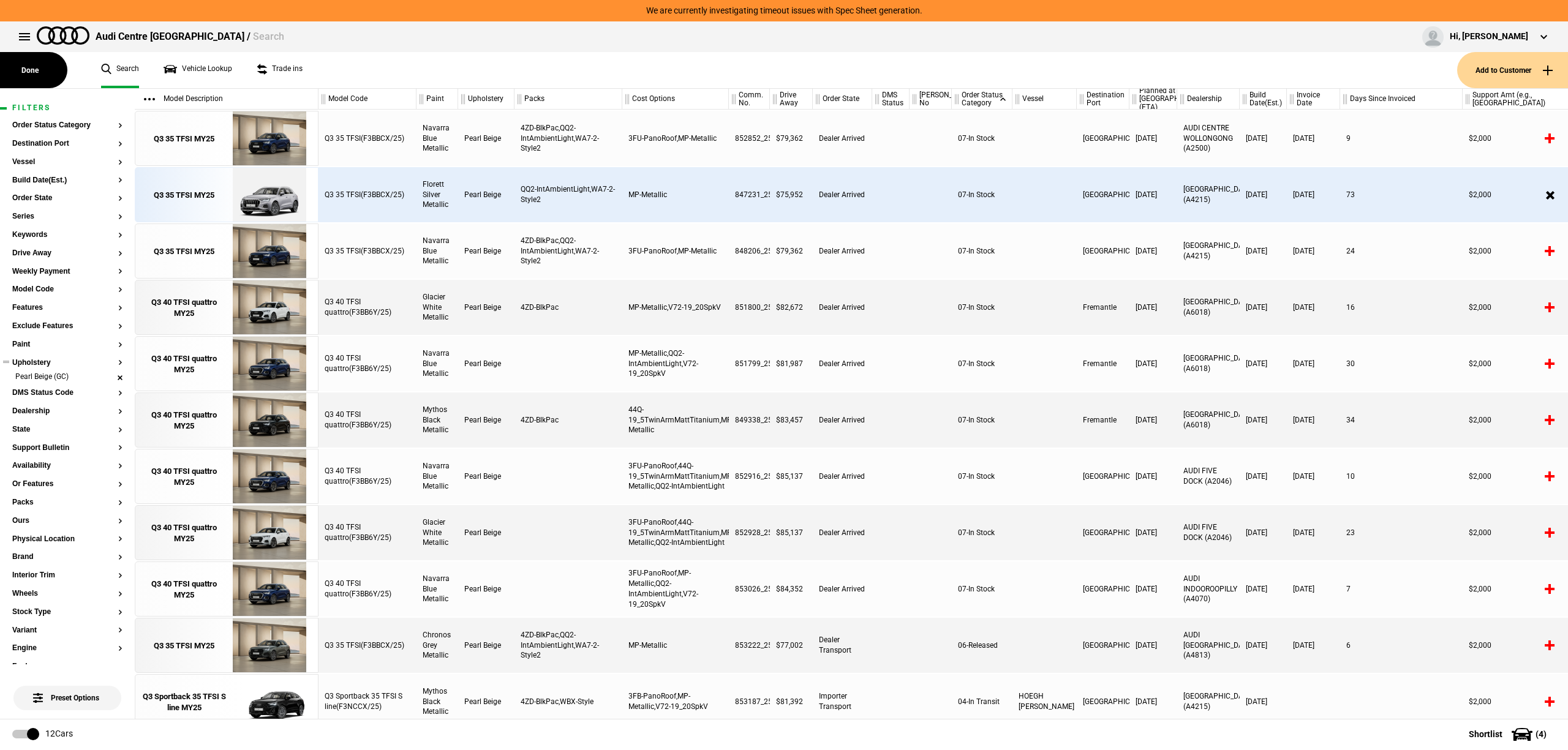
click at [107, 375] on li "Pearl Beige (GC)" at bounding box center [67, 378] width 110 height 13
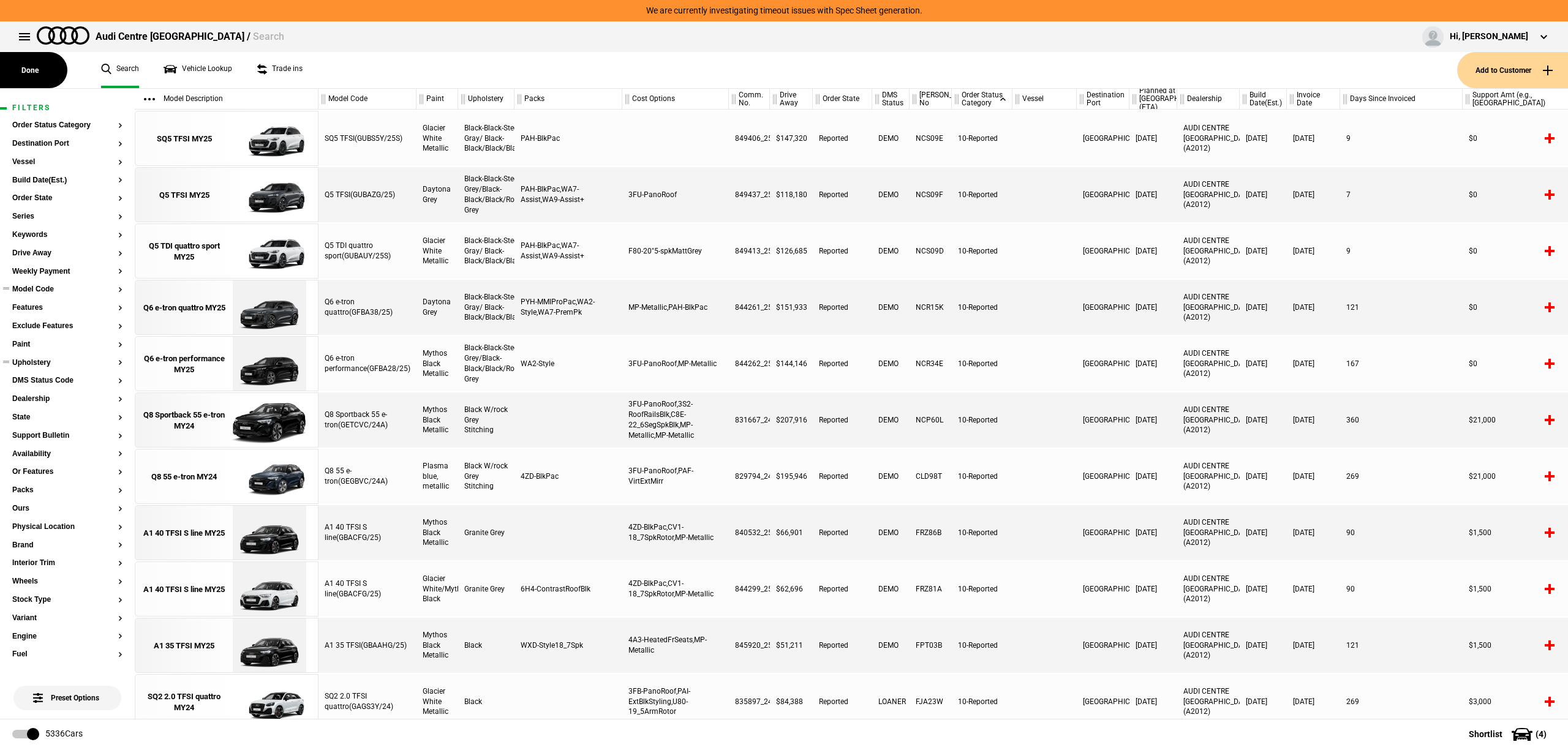
click at [42, 293] on button "Model Code" at bounding box center [67, 290] width 110 height 8
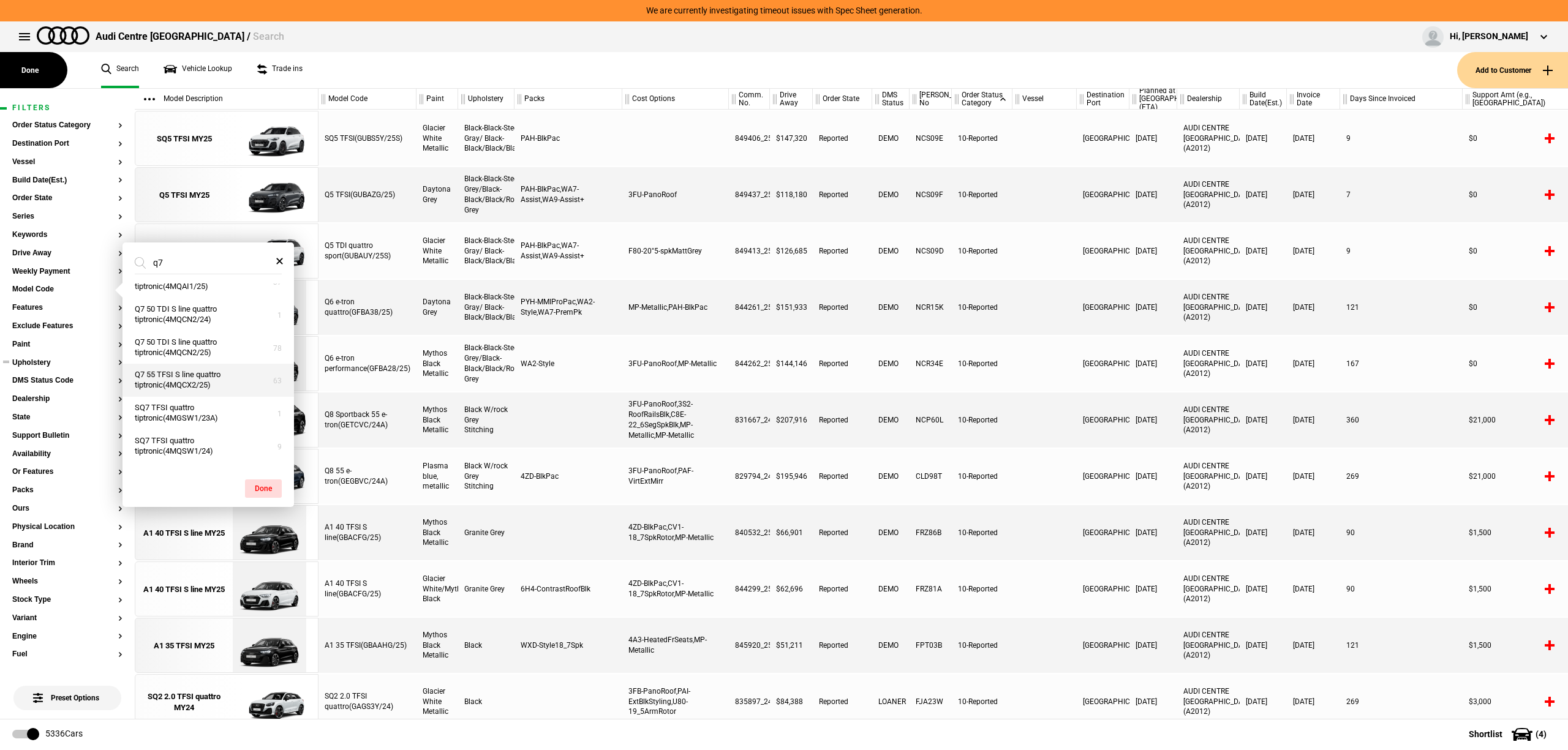
scroll to position [80, 0]
type input "q7"
click at [206, 322] on button "Q7 50 TDI S line quattro tiptronic(4MQCN2/25)" at bounding box center [208, 319] width 171 height 33
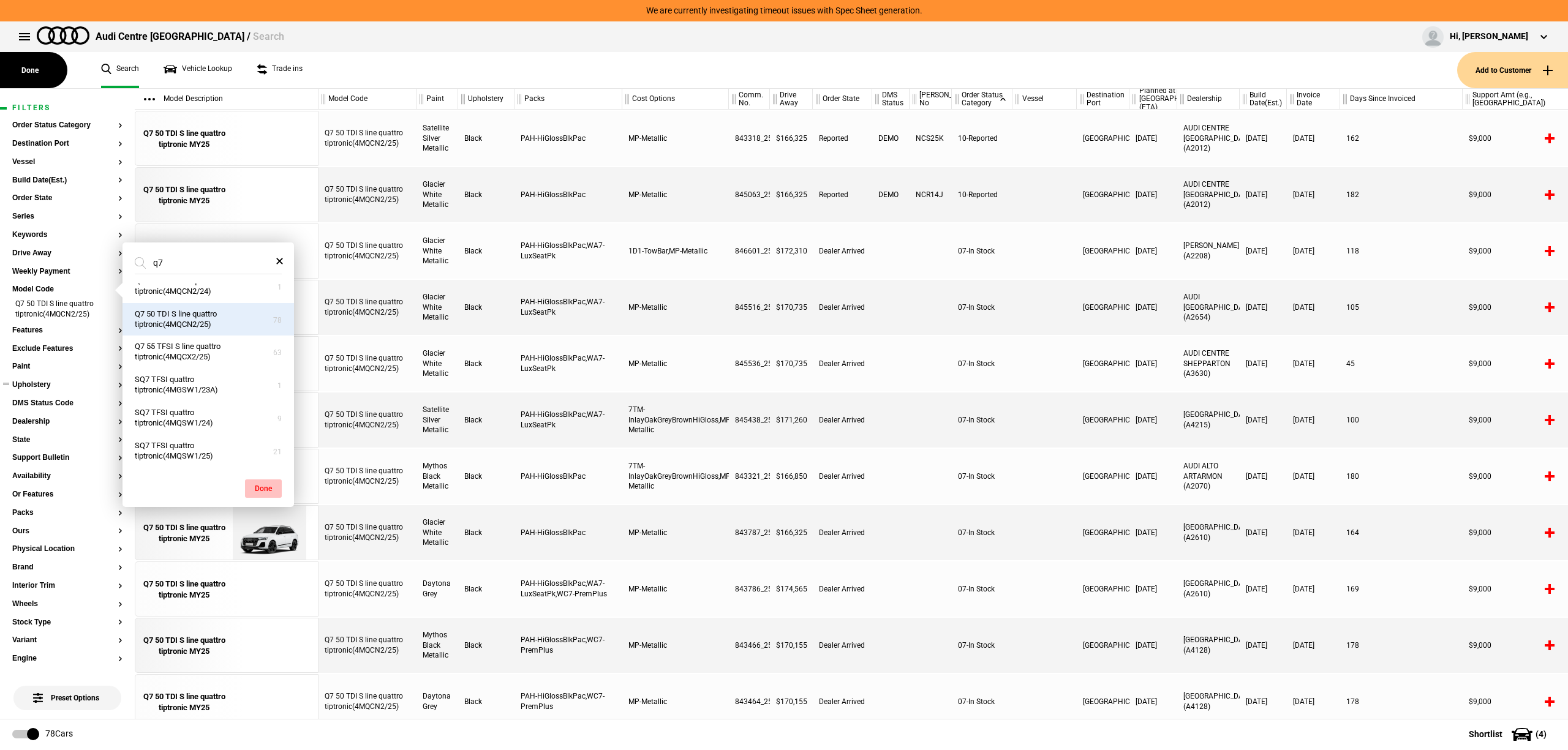
click at [254, 489] on button "Done" at bounding box center [264, 489] width 37 height 18
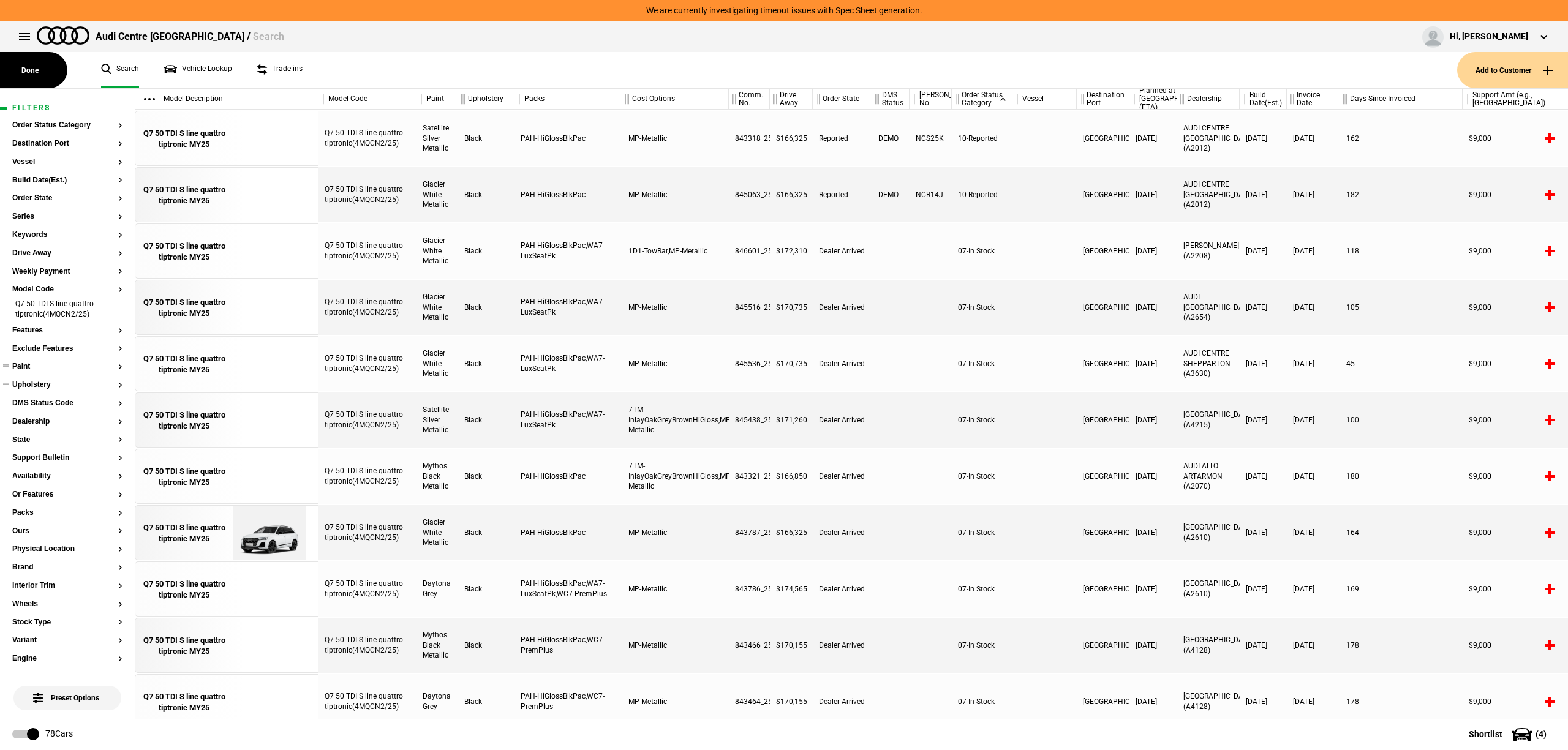
click at [16, 370] on button "Paint" at bounding box center [67, 367] width 110 height 8
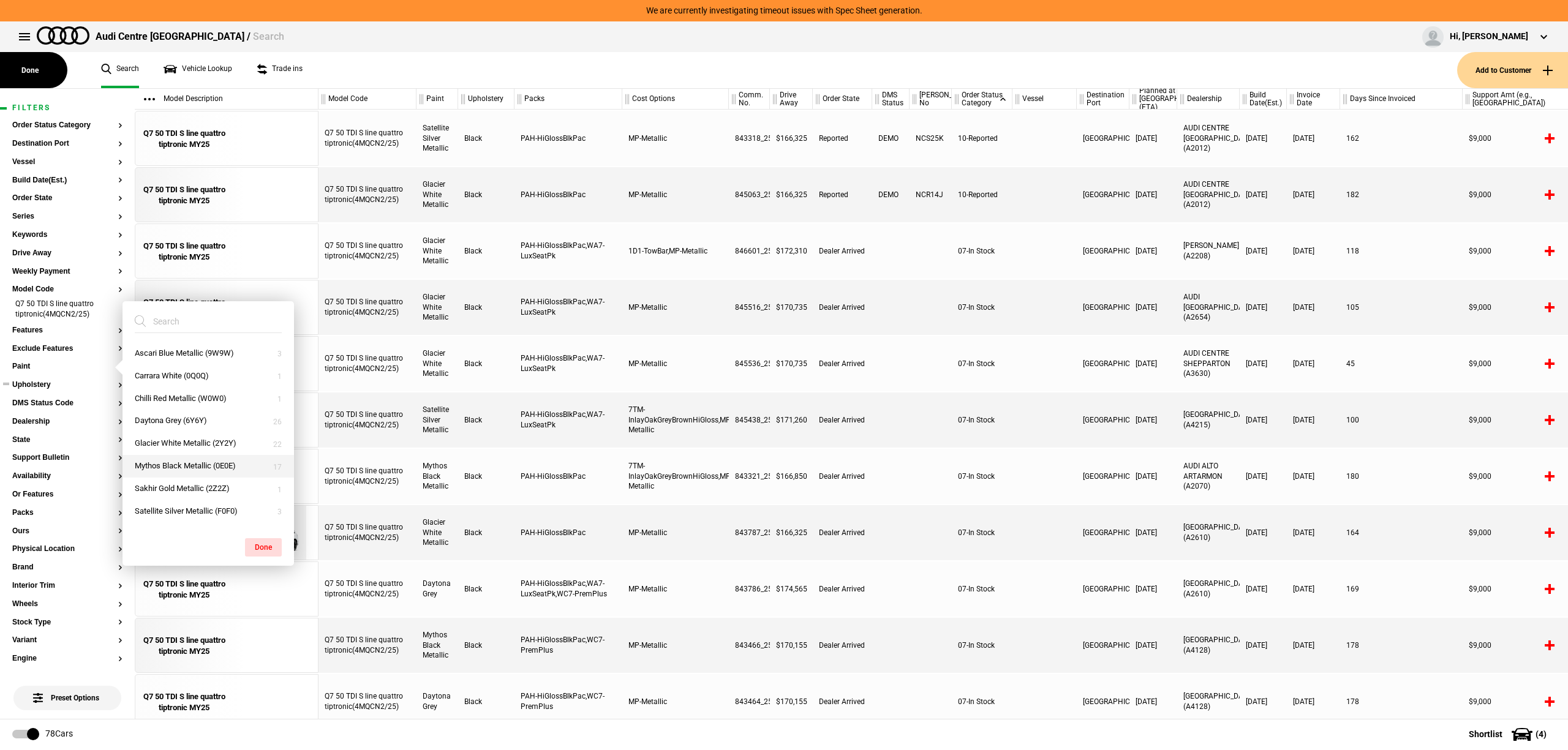
click at [148, 463] on button "Mythos Black Metallic (0E0E)" at bounding box center [208, 466] width 171 height 23
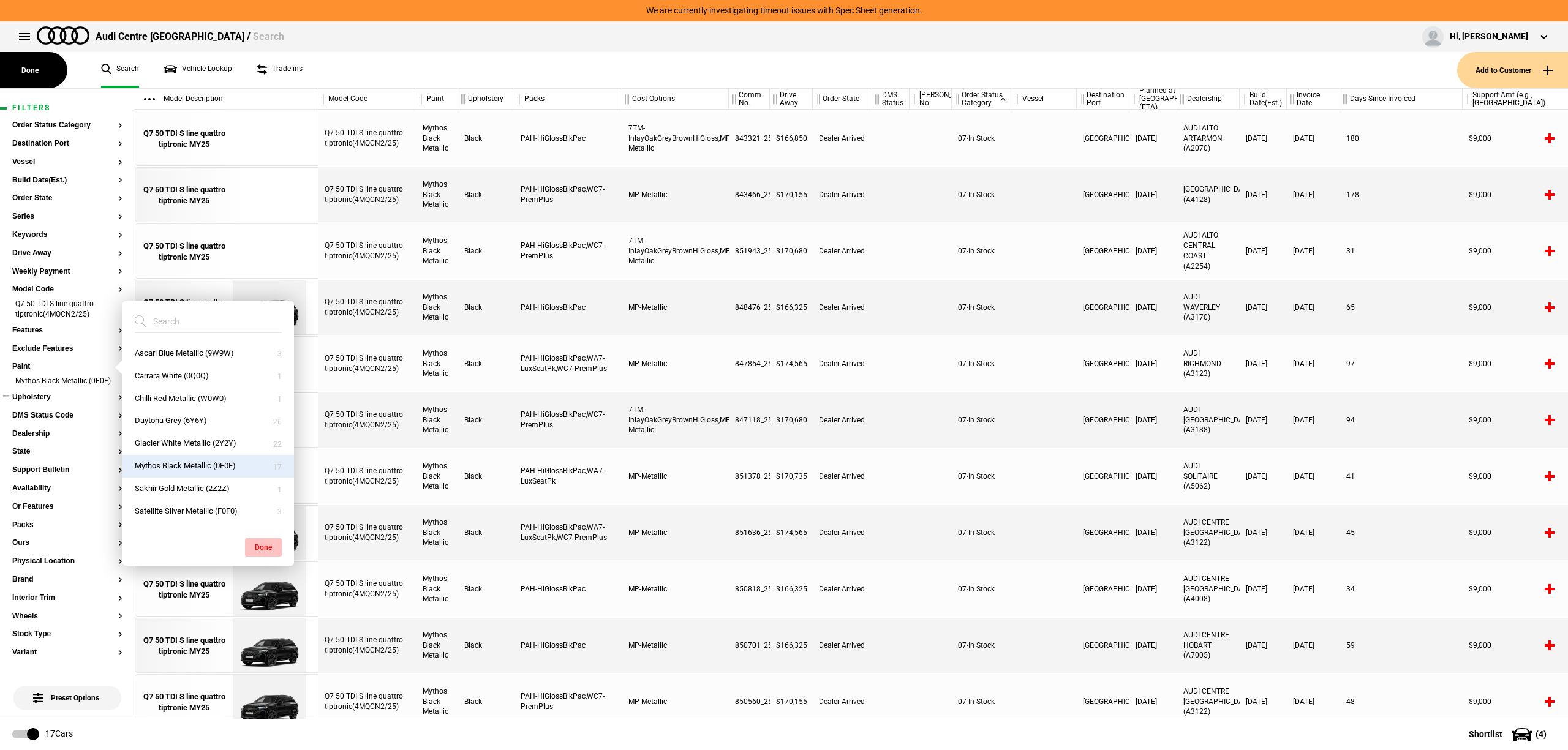
click at [260, 545] on button "Done" at bounding box center [264, 548] width 37 height 18
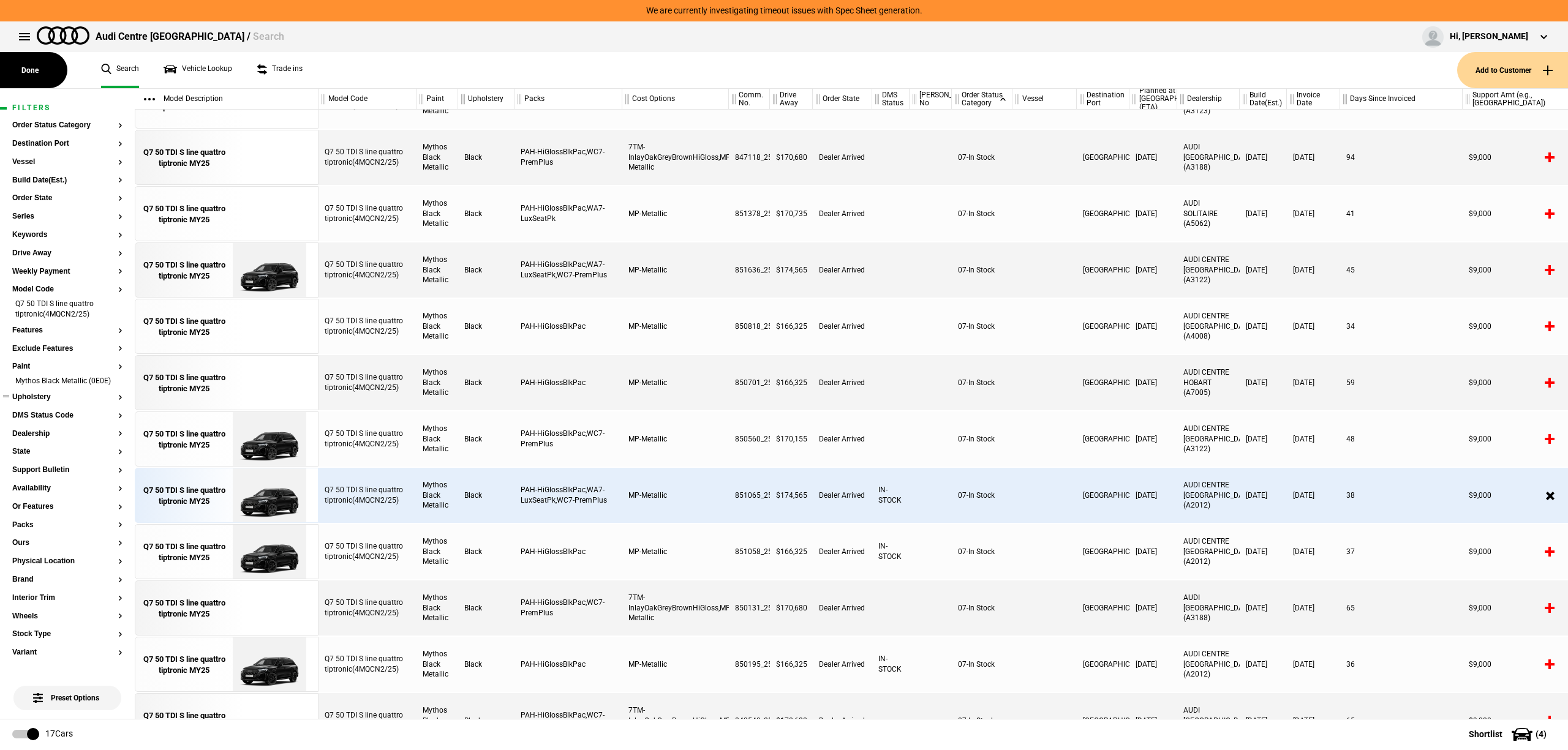
scroll to position [252, 0]
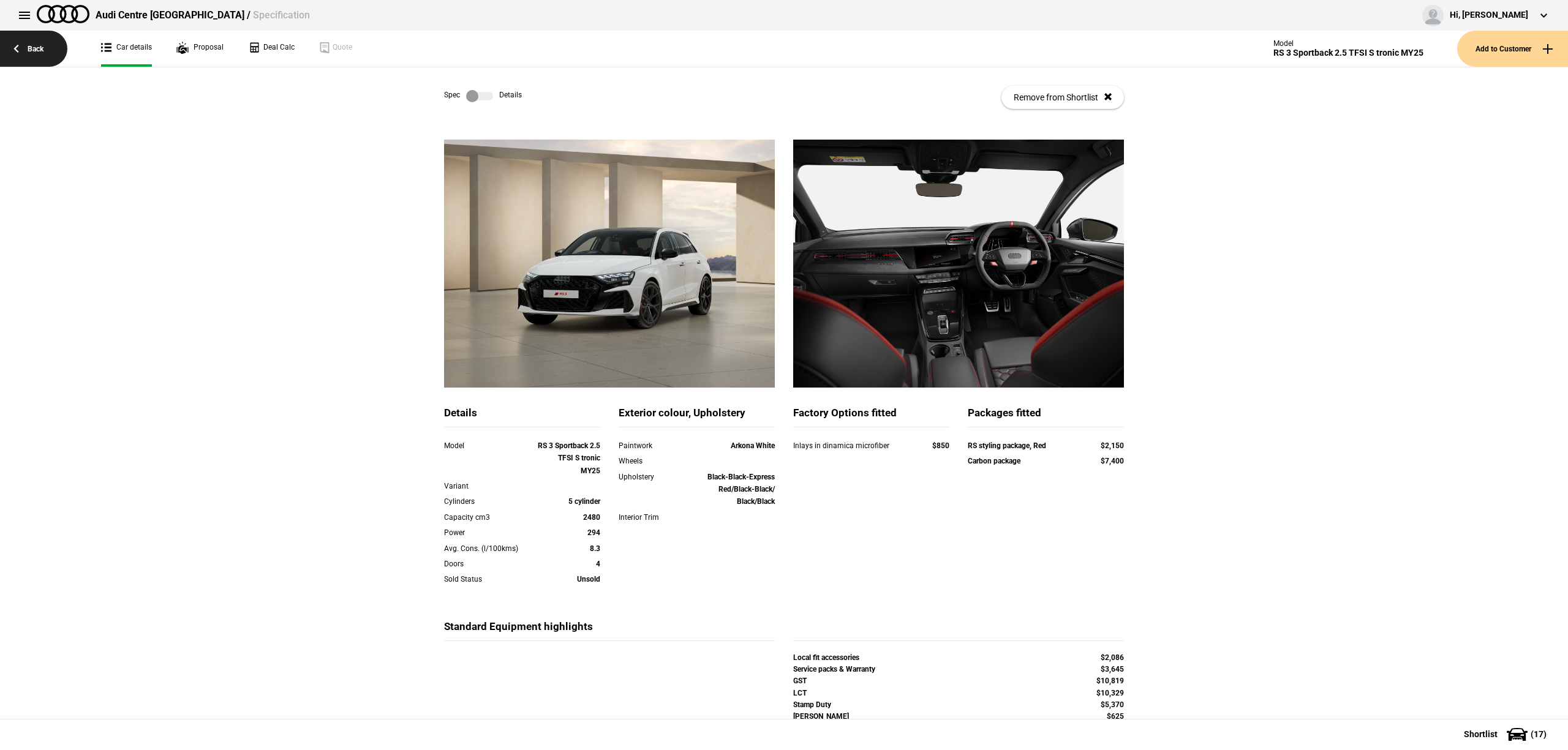
click at [44, 50] on link "Back" at bounding box center [34, 48] width 67 height 36
